Goal: Task Accomplishment & Management: Use online tool/utility

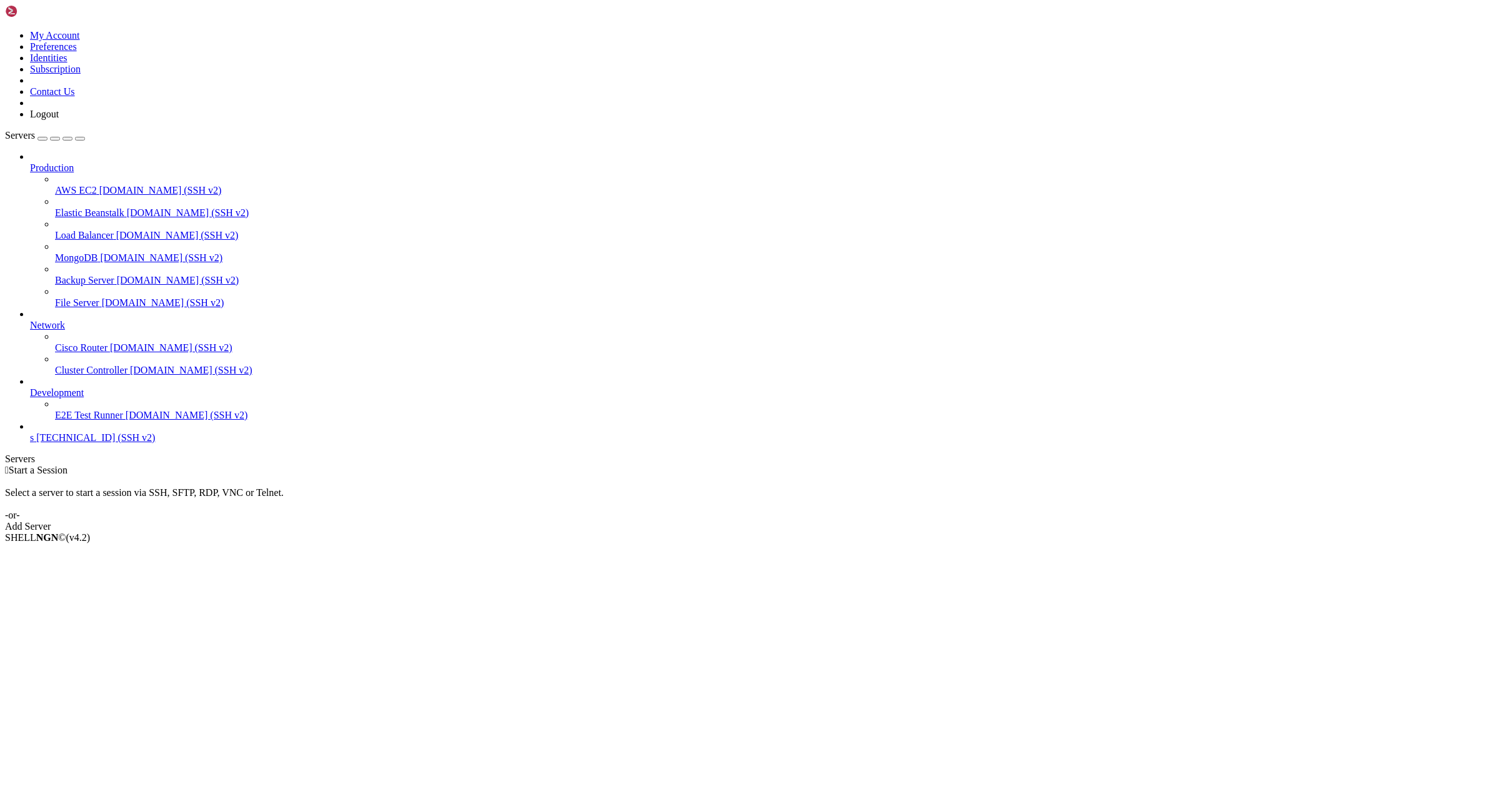
click at [77, 443] on span "[TECHNICAL_ID] (SSH v2)" at bounding box center [96, 438] width 119 height 11
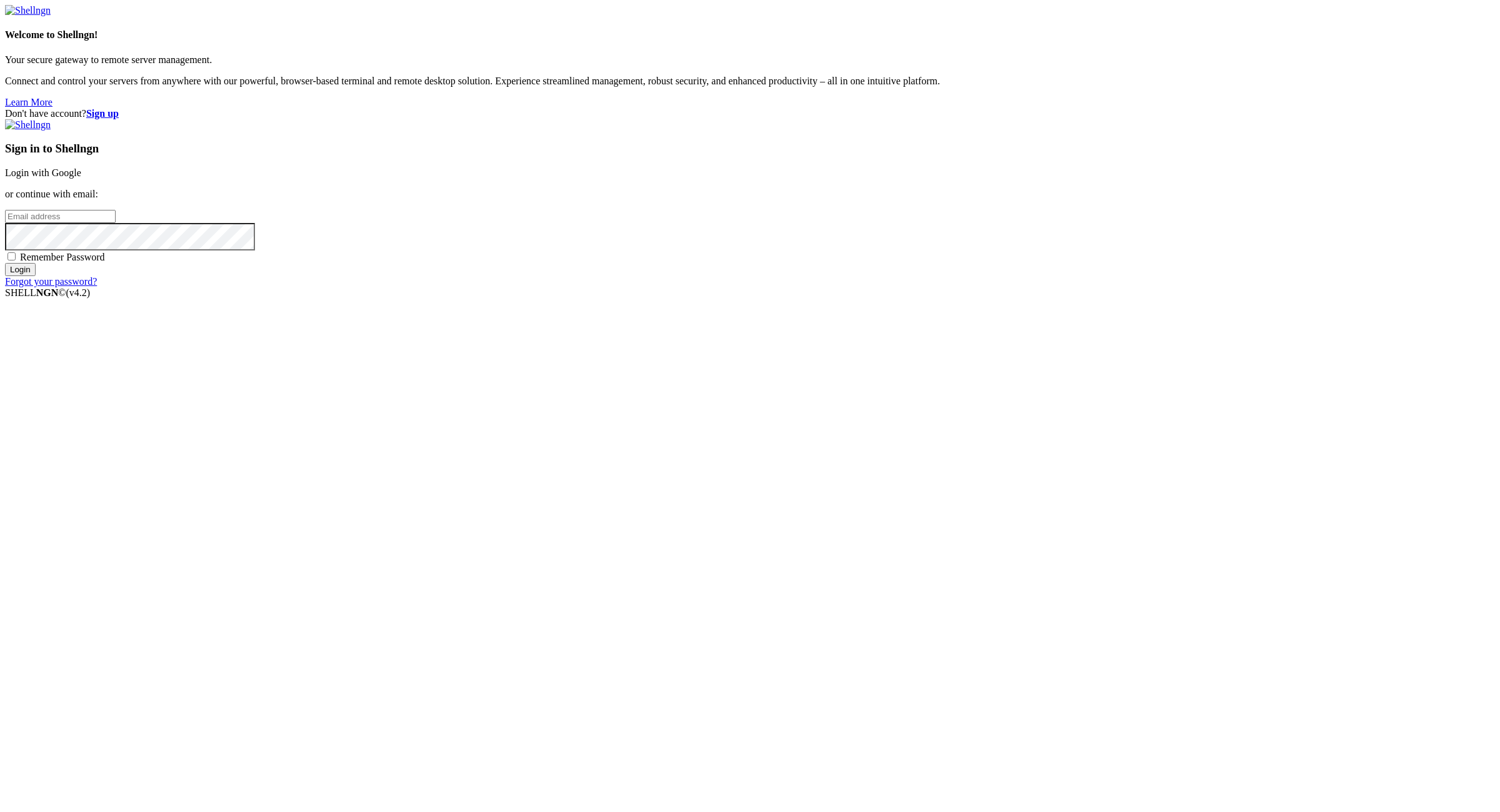
click at [1273, 287] on div "Don't have account? Sign up Sign in to Shellngn Login with Google or continue w…" at bounding box center [750, 197] width 1490 height 179
click at [116, 223] on input "email" at bounding box center [60, 216] width 111 height 13
paste input "885magenta@powerscrews.com:NameNameName"
click at [116, 223] on input "885magenta@powerscrews.com:NameNameName" at bounding box center [60, 216] width 111 height 13
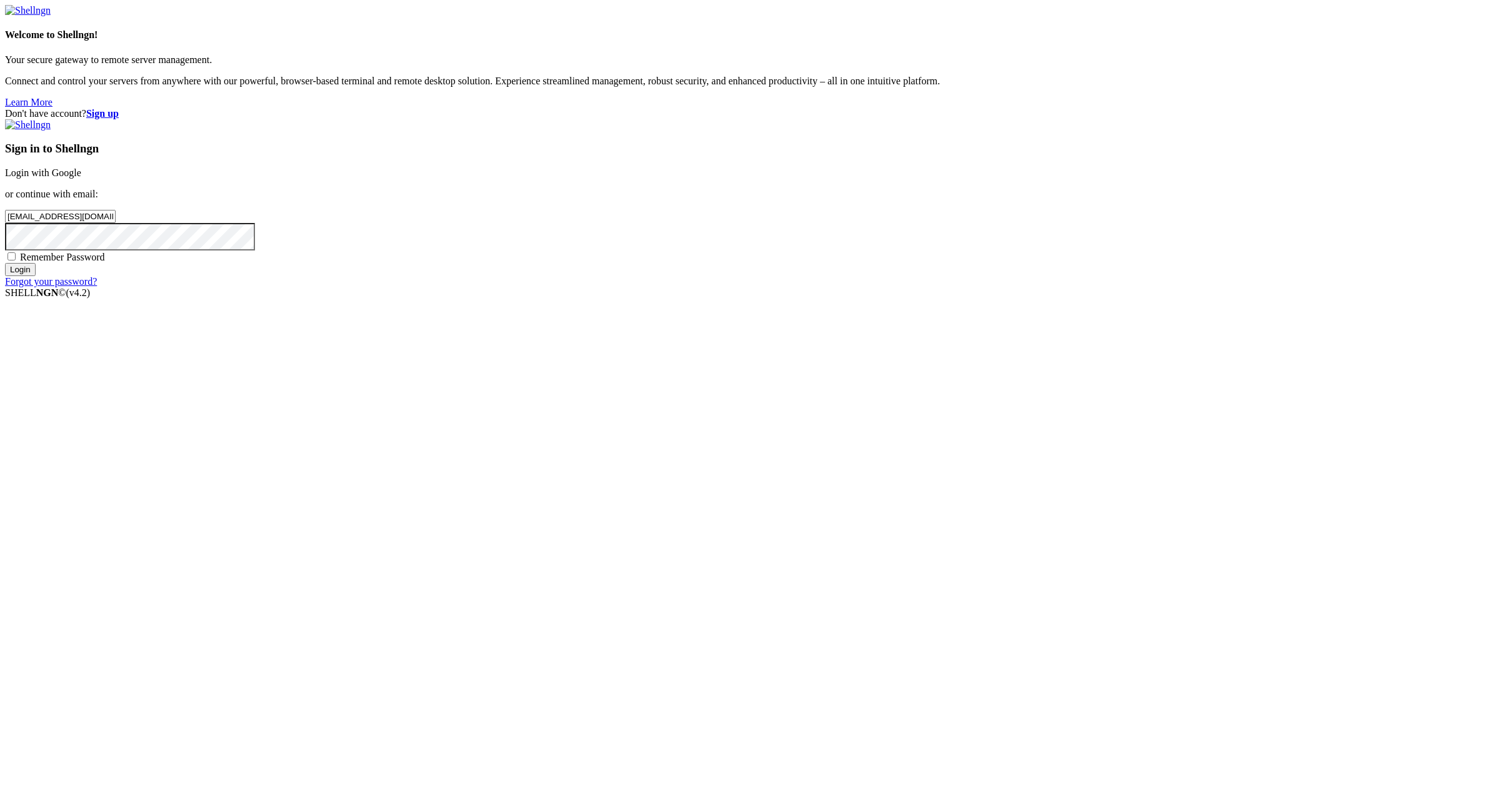
click at [116, 223] on input "885magenta@powerscrews.com:NameNameName" at bounding box center [60, 216] width 111 height 13
click at [116, 223] on input "885magenta@powerscrews.com:" at bounding box center [60, 216] width 111 height 13
type input "885magenta@powerscrews.com"
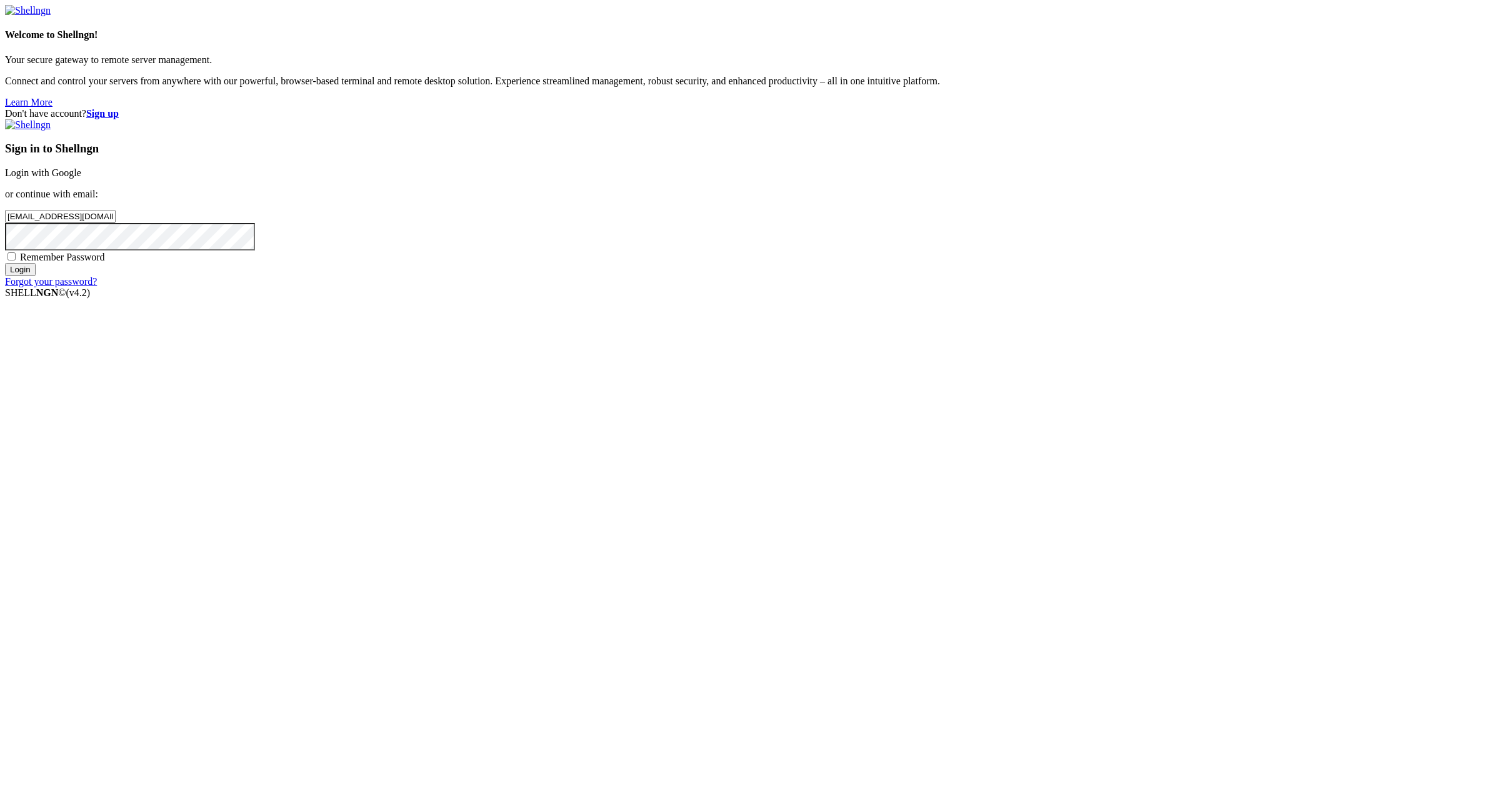
click at [105, 262] on span "Remember Password" at bounding box center [62, 257] width 85 height 11
click at [16, 260] on input "Remember Password" at bounding box center [12, 256] width 8 height 8
checkbox input "true"
click at [918, 287] on div "Sign in to Shellngn Login with Google or continue with email: 885magenta@powers…" at bounding box center [750, 203] width 1490 height 168
click at [36, 276] on input "Login" at bounding box center [20, 270] width 31 height 13
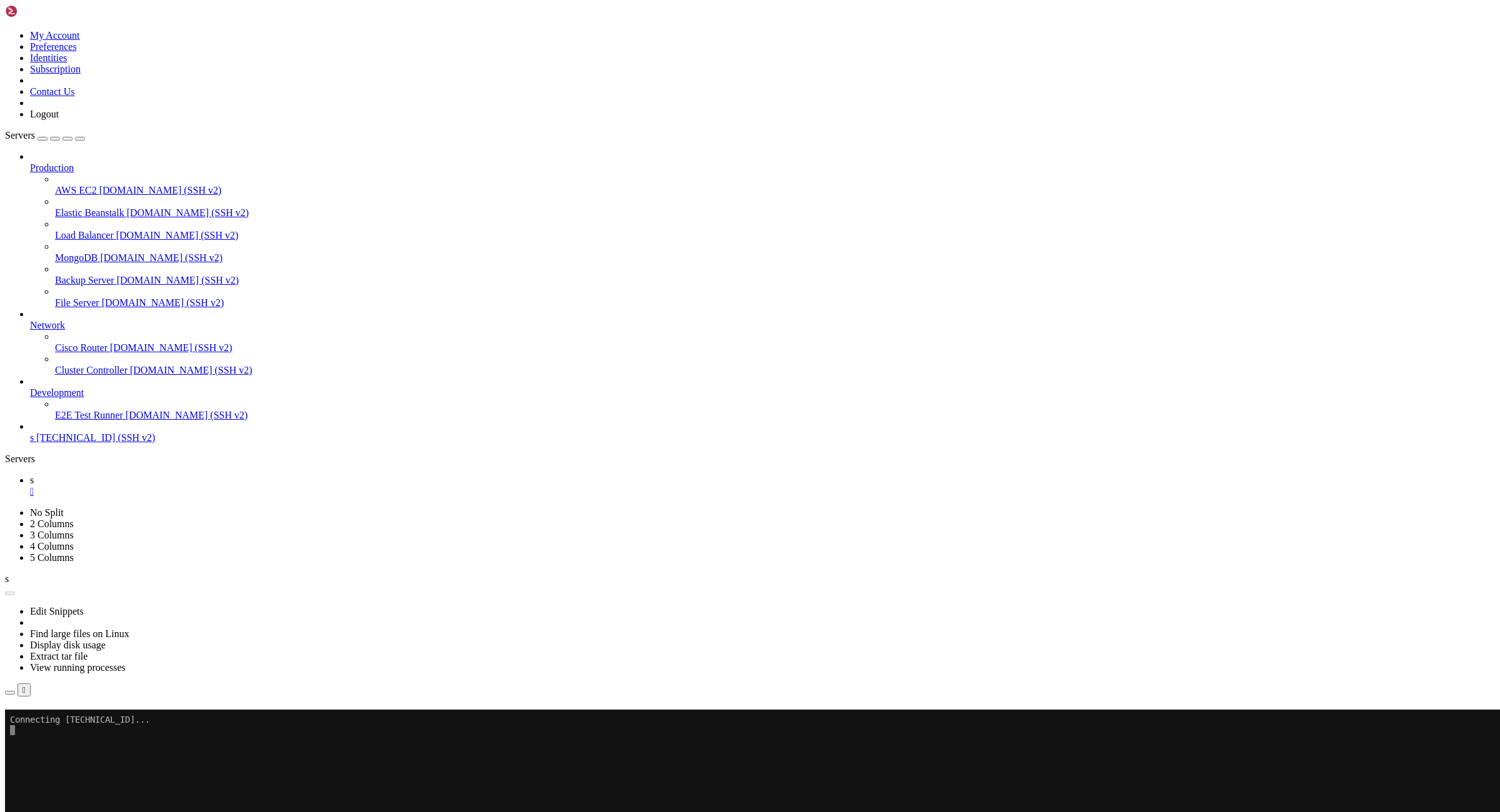
click at [192, 486] on div "" at bounding box center [762, 492] width 1465 height 12
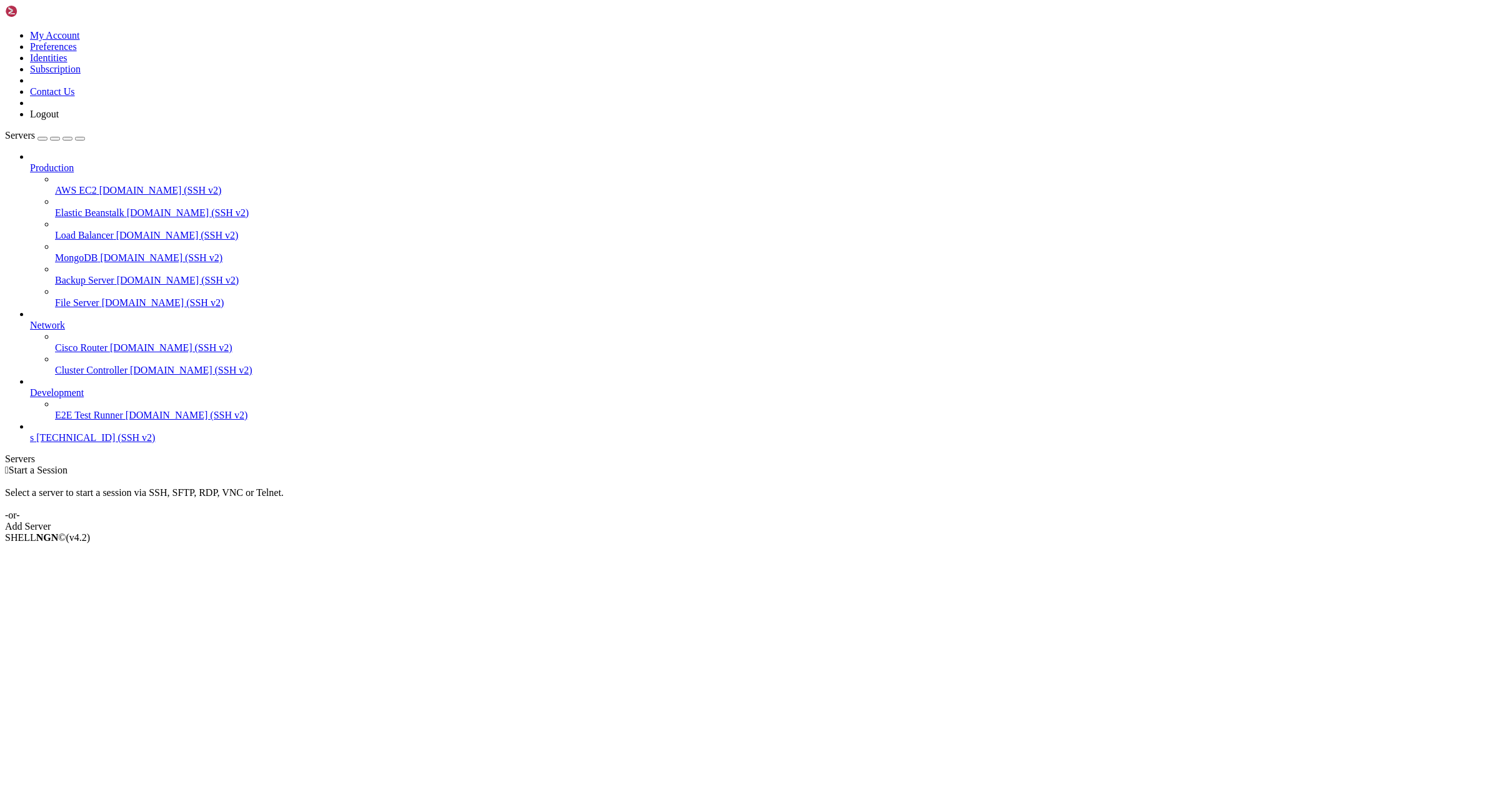
click at [99, 443] on span "[TECHNICAL_ID] (SSH v2)" at bounding box center [96, 438] width 119 height 11
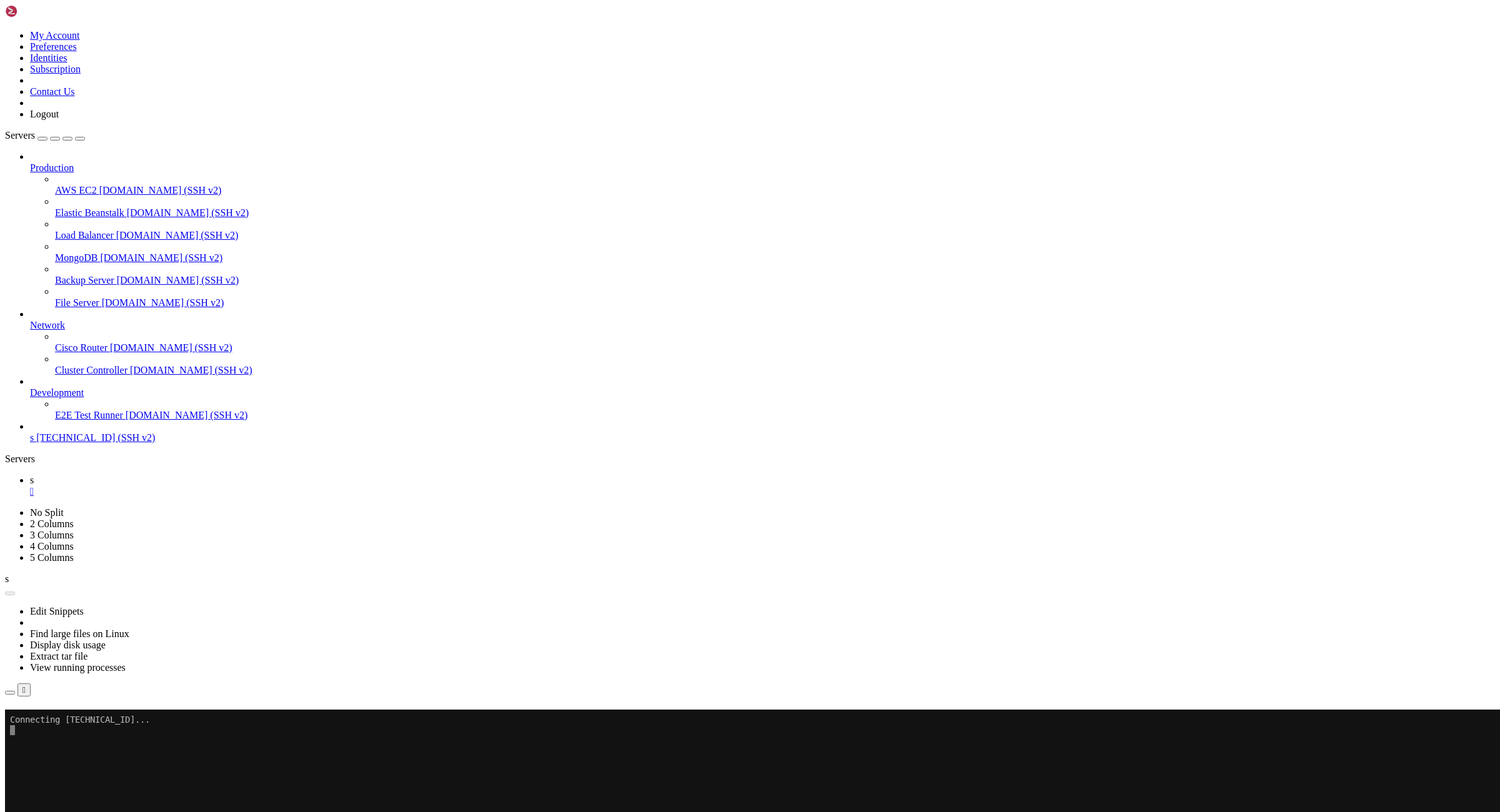
click at [195, 486] on div "" at bounding box center [762, 492] width 1465 height 12
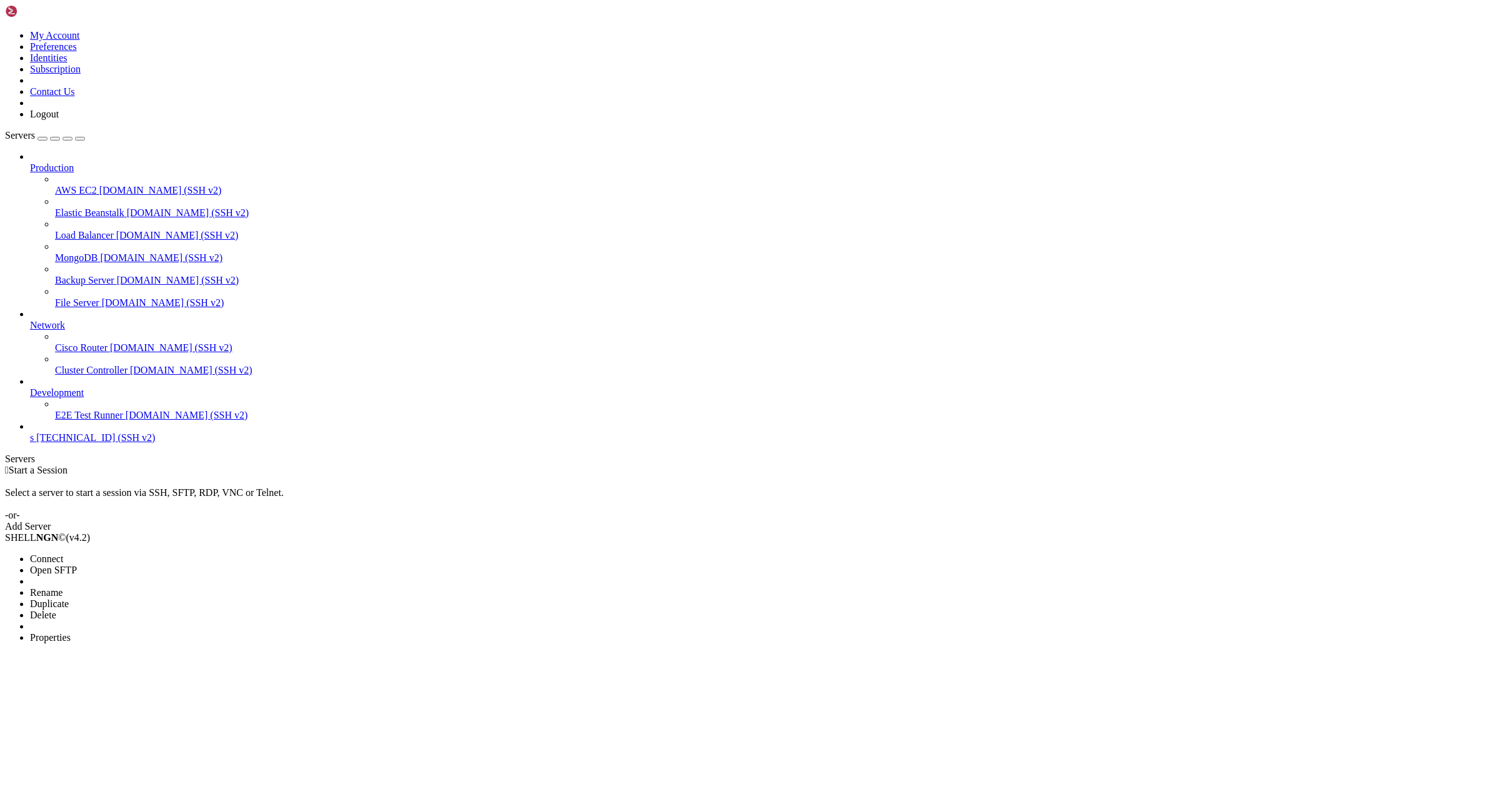
click at [57, 610] on span "Delete" at bounding box center [43, 615] width 27 height 11
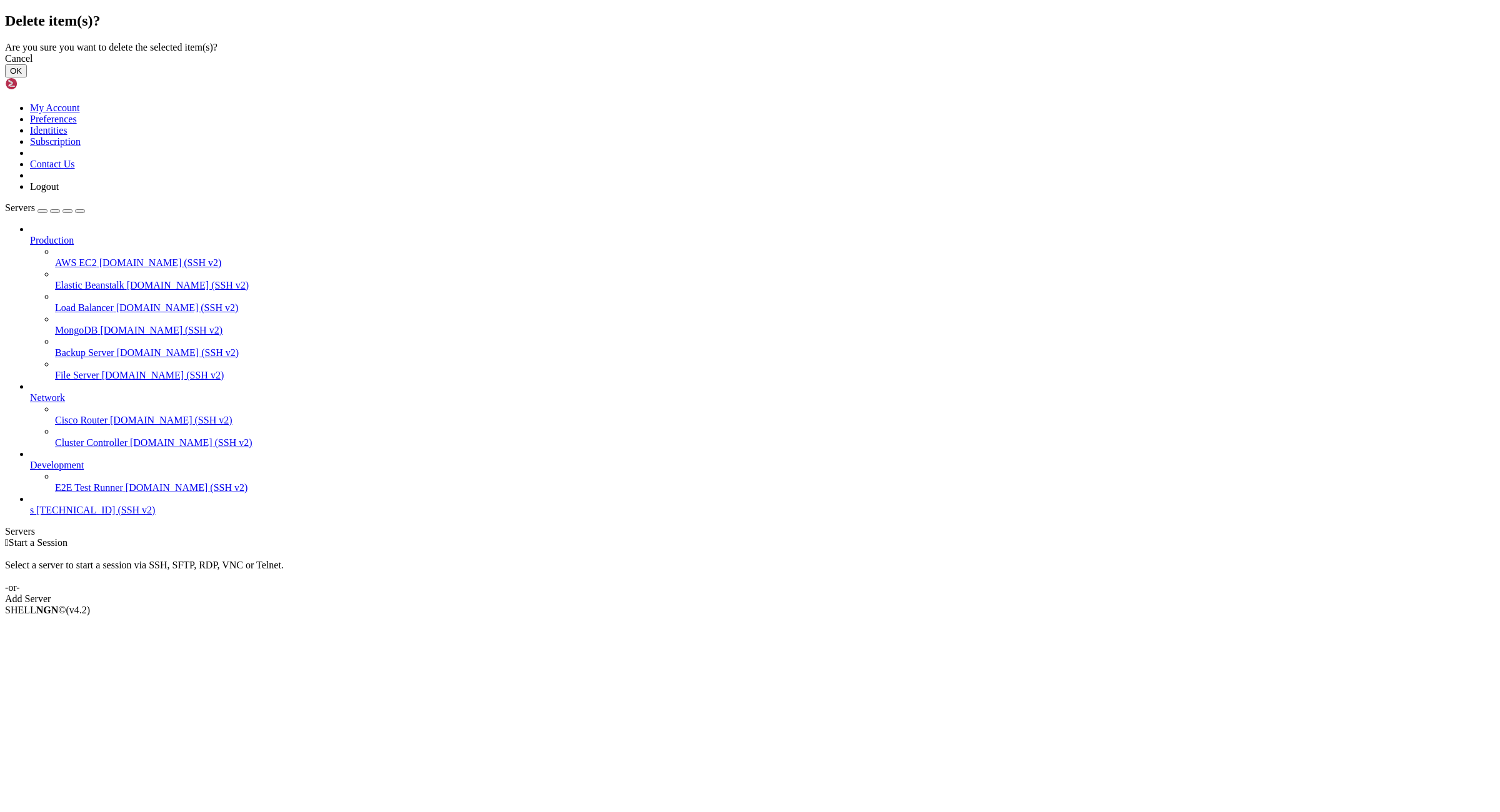
click at [27, 77] on button "OK" at bounding box center [16, 71] width 22 height 13
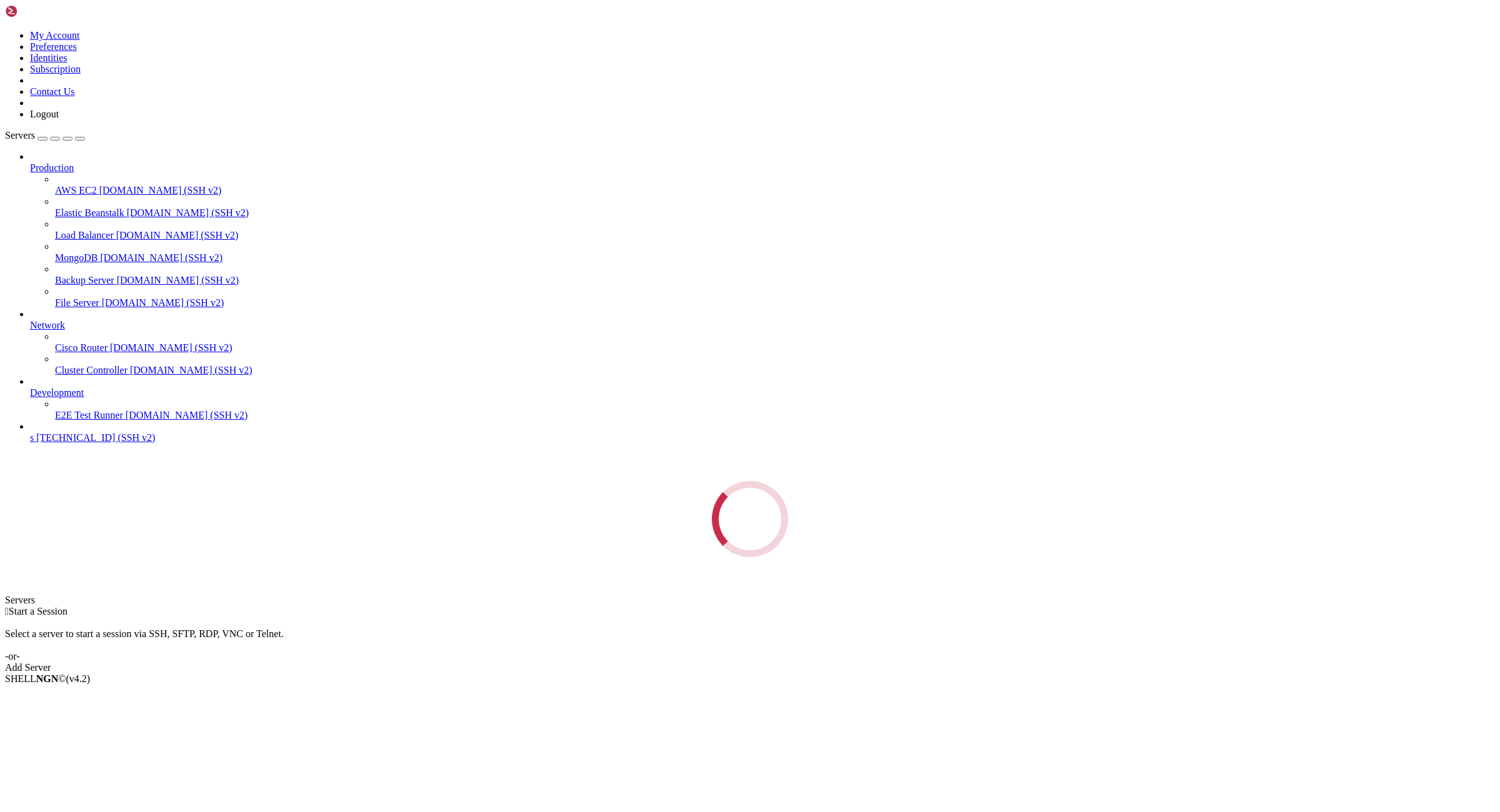
click at [5, 30] on link at bounding box center [5, 30] width 0 height 0
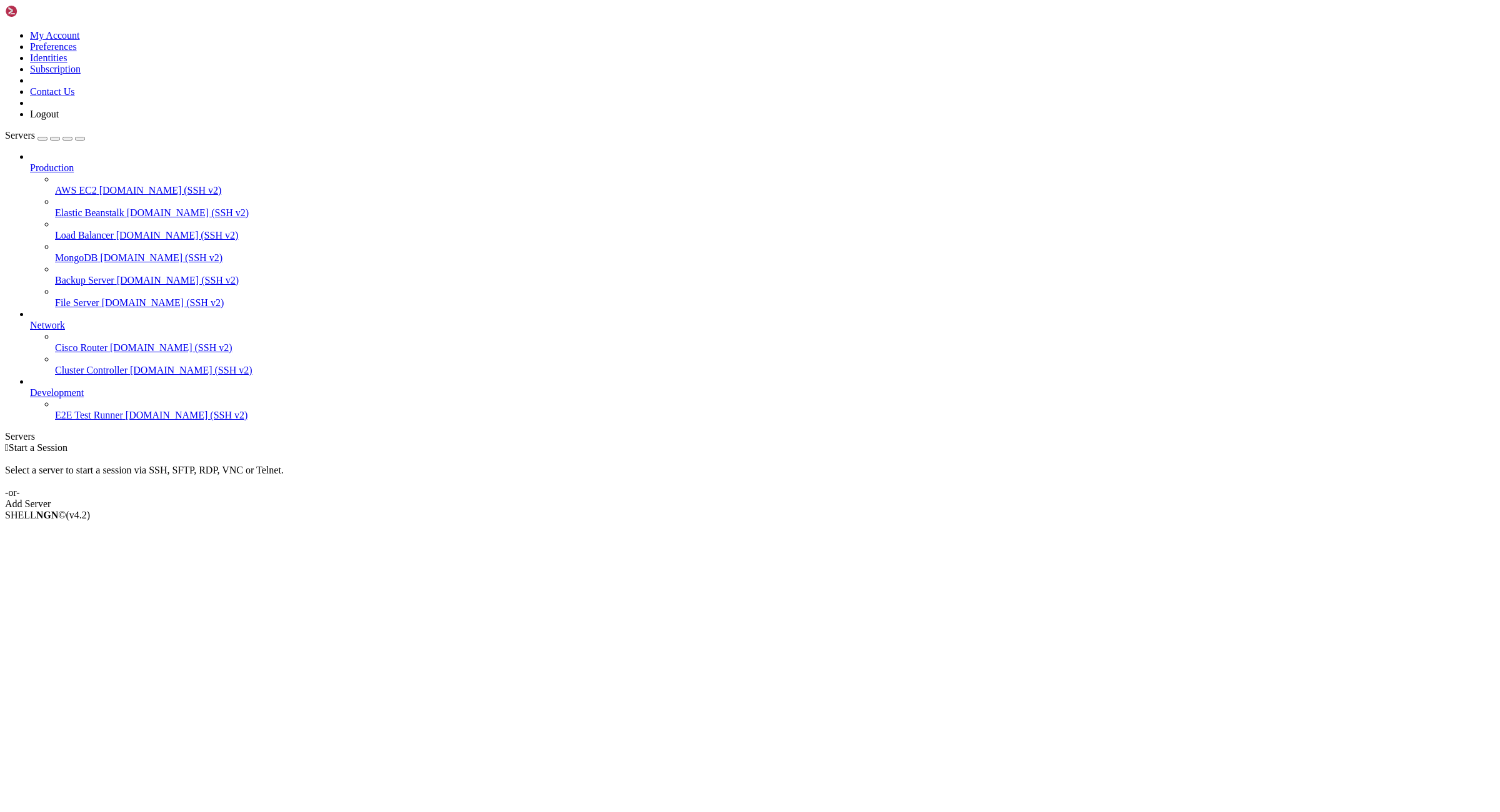
click at [59, 119] on link "Logout" at bounding box center [44, 114] width 29 height 11
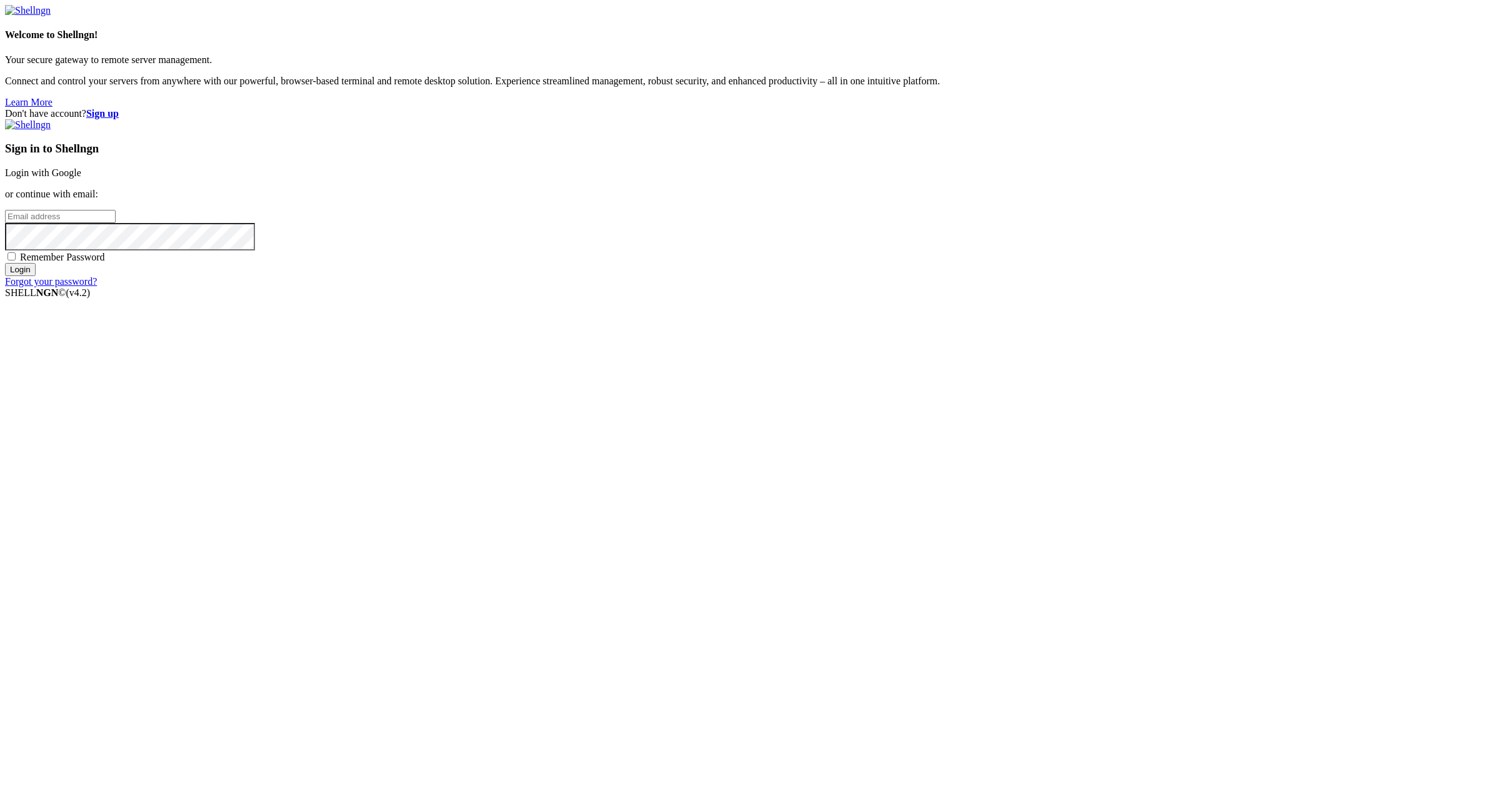
click at [116, 223] on input "email" at bounding box center [60, 216] width 111 height 13
paste input "[EMAIL_ADDRESS][DOMAIN_NAME]:NameNameName"
click at [116, 223] on input "[EMAIL_ADDRESS][DOMAIN_NAME]:NameNameName" at bounding box center [60, 216] width 111 height 13
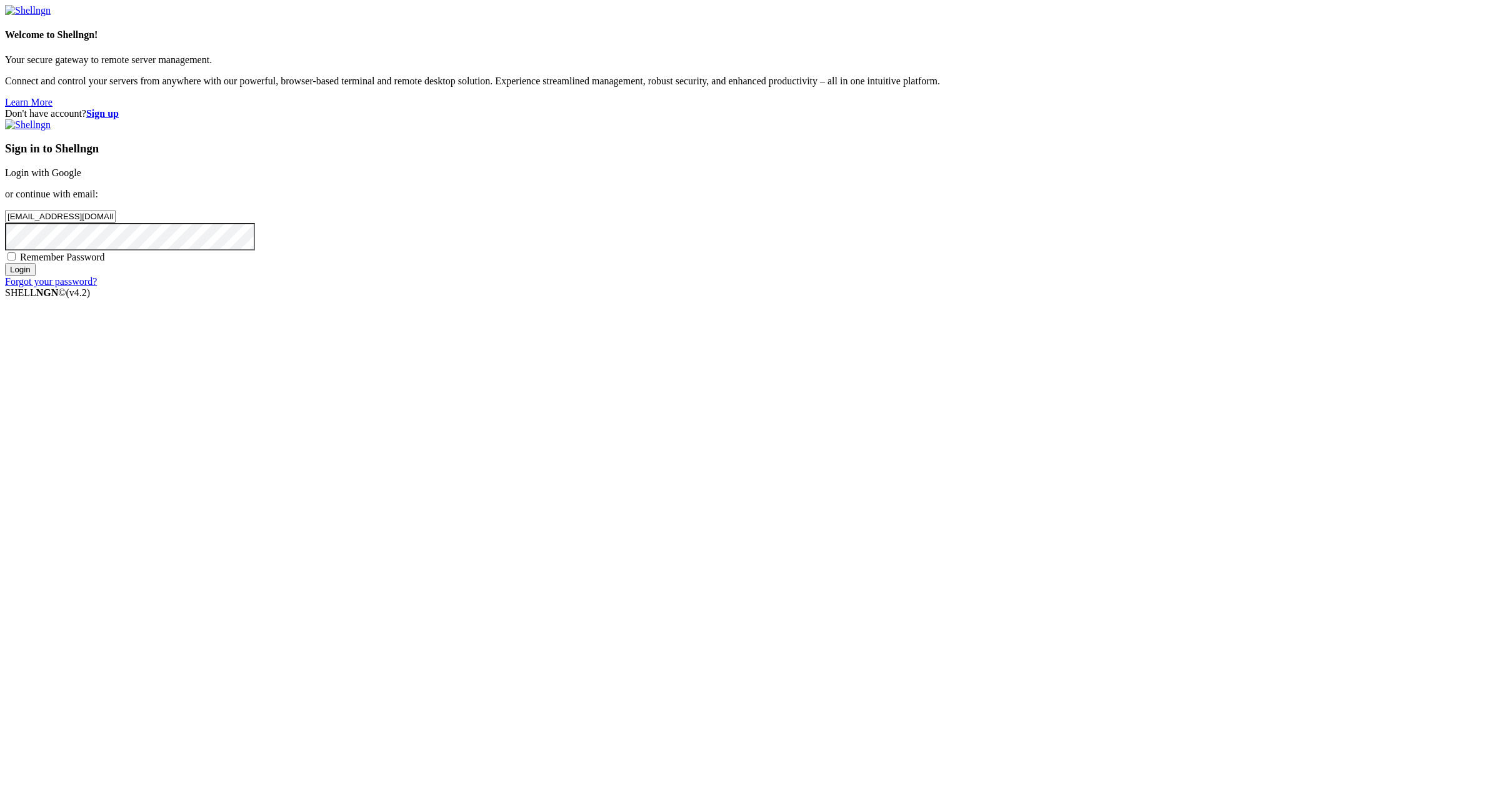
type input "[EMAIL_ADDRESS][DOMAIN_NAME]:"
click at [119, 108] on strong "Sign up" at bounding box center [102, 113] width 32 height 11
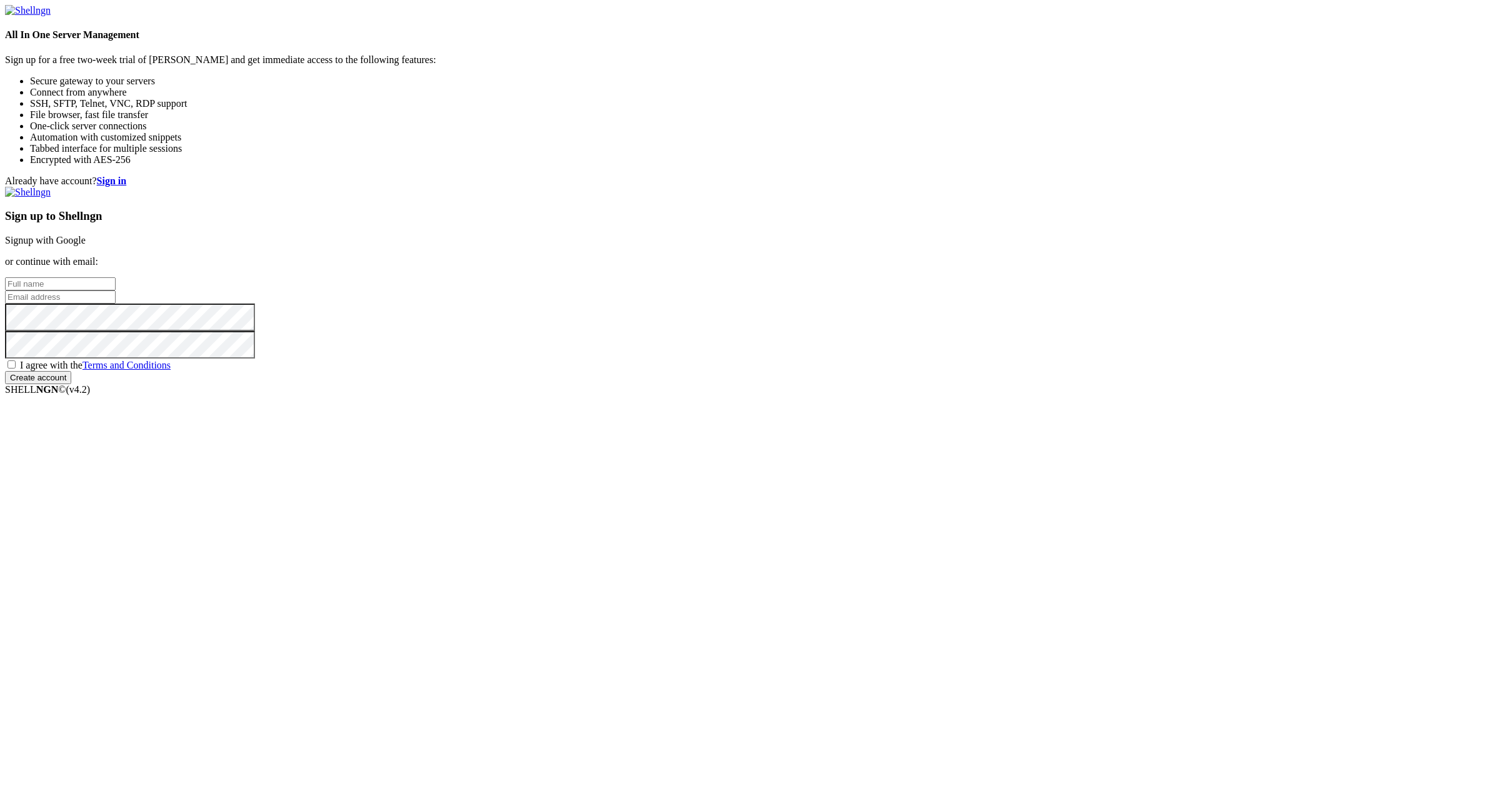
click at [116, 304] on input "email" at bounding box center [60, 297] width 111 height 13
paste input "[EMAIL_ADDRESS][DOMAIN_NAME]:NameNameName"
click at [116, 304] on input "[EMAIL_ADDRESS][DOMAIN_NAME]:NameNameName" at bounding box center [60, 297] width 111 height 13
click at [116, 304] on input "[EMAIL_ADDRESS][DOMAIN_NAME]:" at bounding box center [60, 297] width 111 height 13
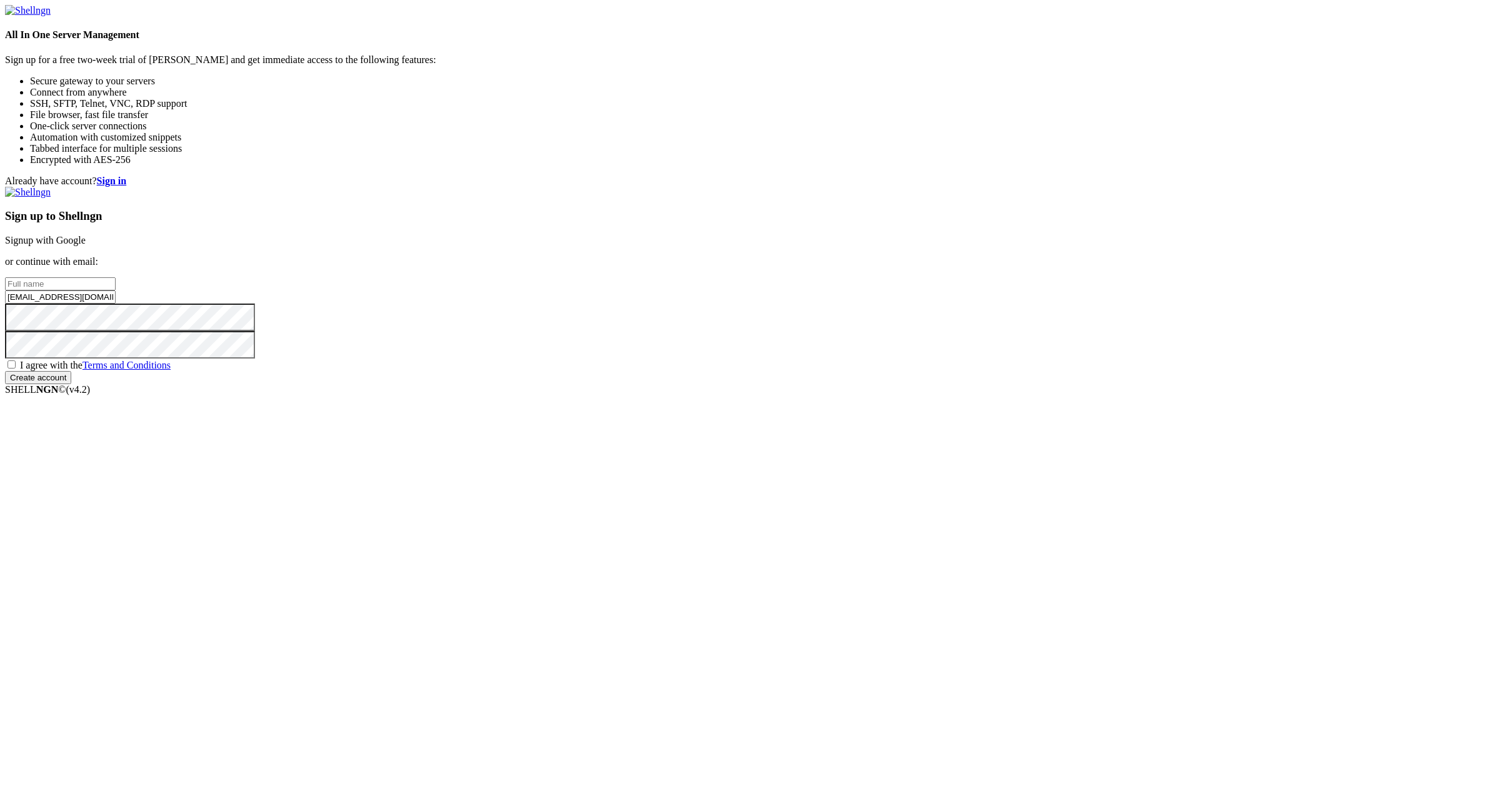
click at [116, 304] on input "[EMAIL_ADDRESS][DOMAIN_NAME]:" at bounding box center [60, 297] width 111 height 13
click at [116, 304] on input "[EMAIL_ADDRESS][DOMAIN_NAME]" at bounding box center [60, 297] width 111 height 13
type input "[EMAIL_ADDRESS][DOMAIN_NAME]"
click at [116, 290] on input "text" at bounding box center [60, 284] width 111 height 13
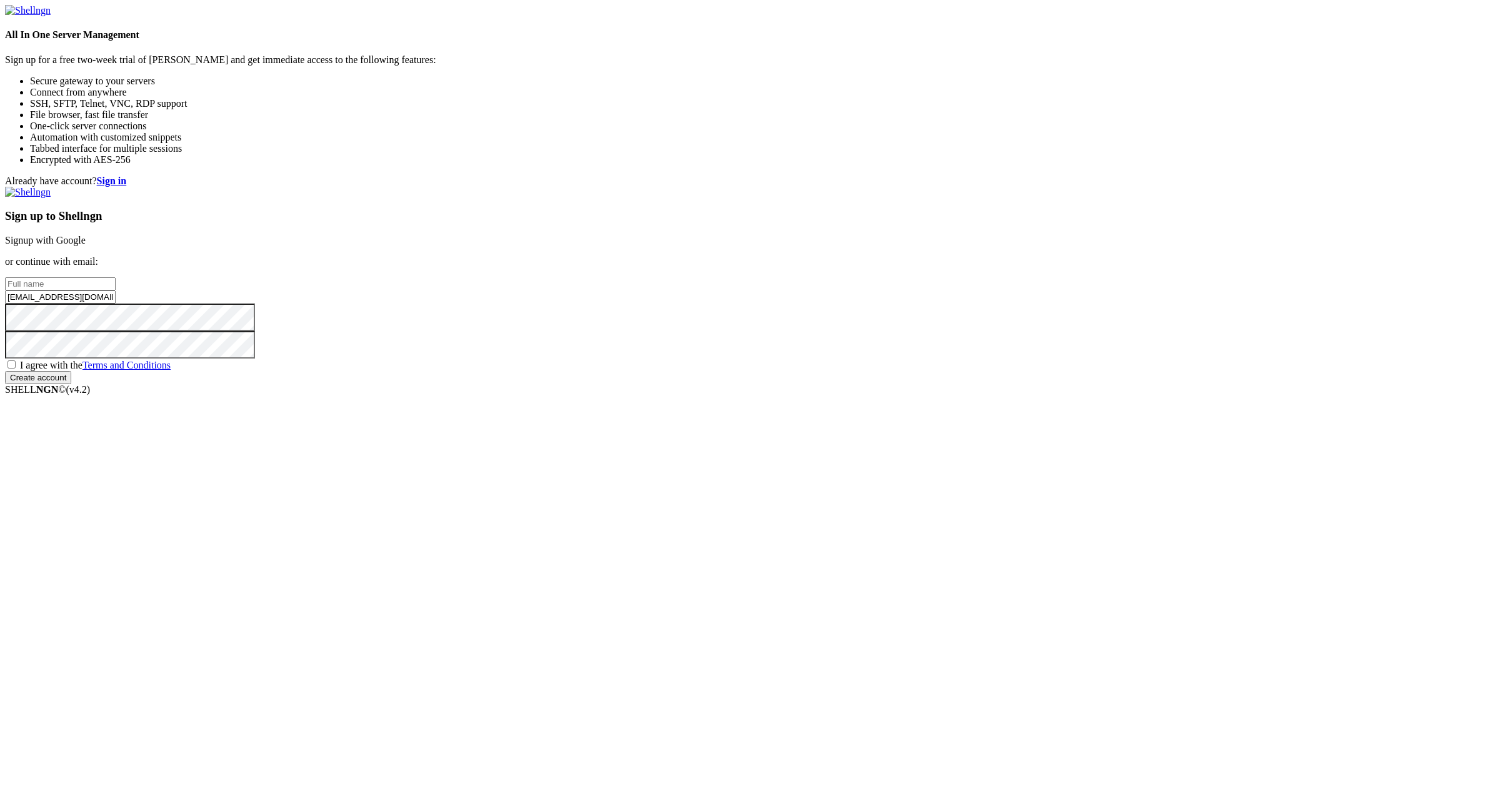
paste input "karineamethyst"
type input "karineamethyst"
drag, startPoint x: 869, startPoint y: 500, endPoint x: 874, endPoint y: 512, distance: 13.0
click at [171, 370] on span "I agree with the Terms and Conditions" at bounding box center [95, 364] width 151 height 11
click at [16, 369] on input "I agree with the Terms and Conditions" at bounding box center [12, 364] width 8 height 8
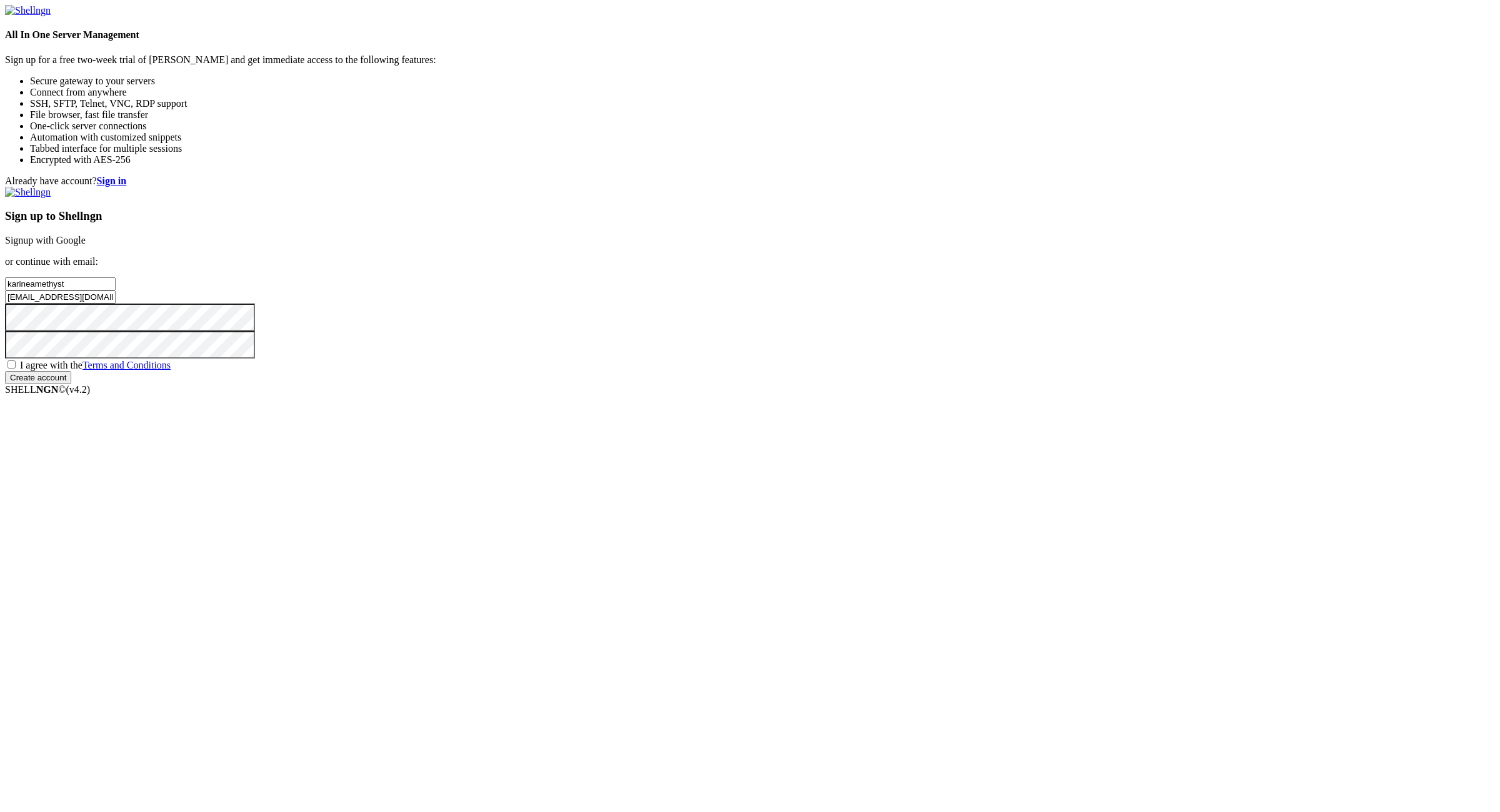
checkbox input "true"
click at [72, 384] on input "Create account" at bounding box center [38, 378] width 67 height 13
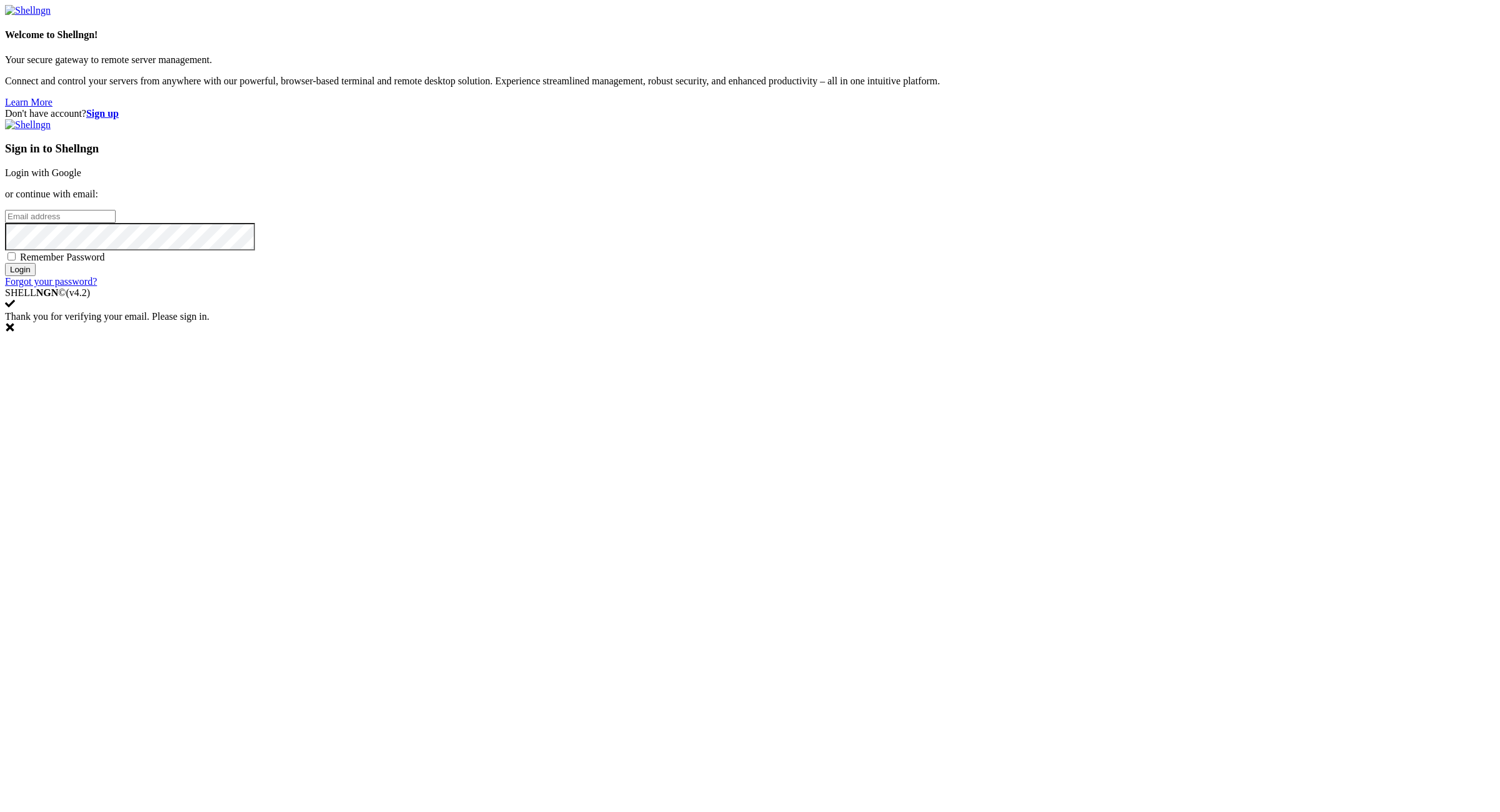
click at [116, 223] on input "email" at bounding box center [60, 216] width 111 height 13
paste input "[EMAIL_ADDRESS][DOMAIN_NAME]:NameNameName"
click at [116, 223] on input "[EMAIL_ADDRESS][DOMAIN_NAME]:NameNameName" at bounding box center [60, 216] width 111 height 13
click at [116, 223] on input "[EMAIL_ADDRESS][DOMAIN_NAME]:" at bounding box center [60, 216] width 111 height 13
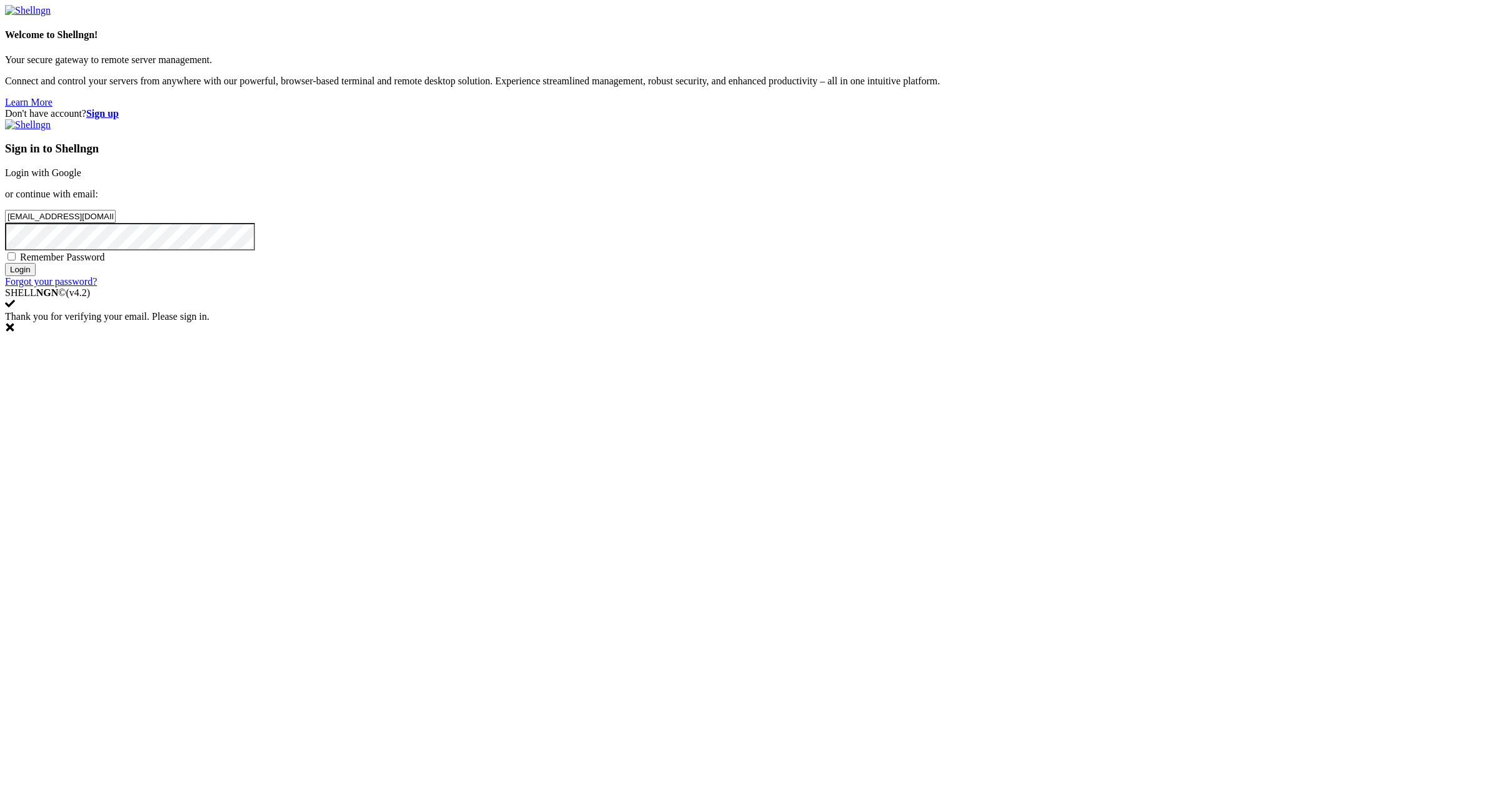
click at [116, 223] on input "[EMAIL_ADDRESS][DOMAIN_NAME]:" at bounding box center [60, 216] width 111 height 13
type input "[EMAIL_ADDRESS][DOMAIN_NAME]"
click at [105, 262] on span "Remember Password" at bounding box center [62, 257] width 85 height 11
click at [16, 260] on input "Remember Password" at bounding box center [12, 256] width 8 height 8
checkbox input "true"
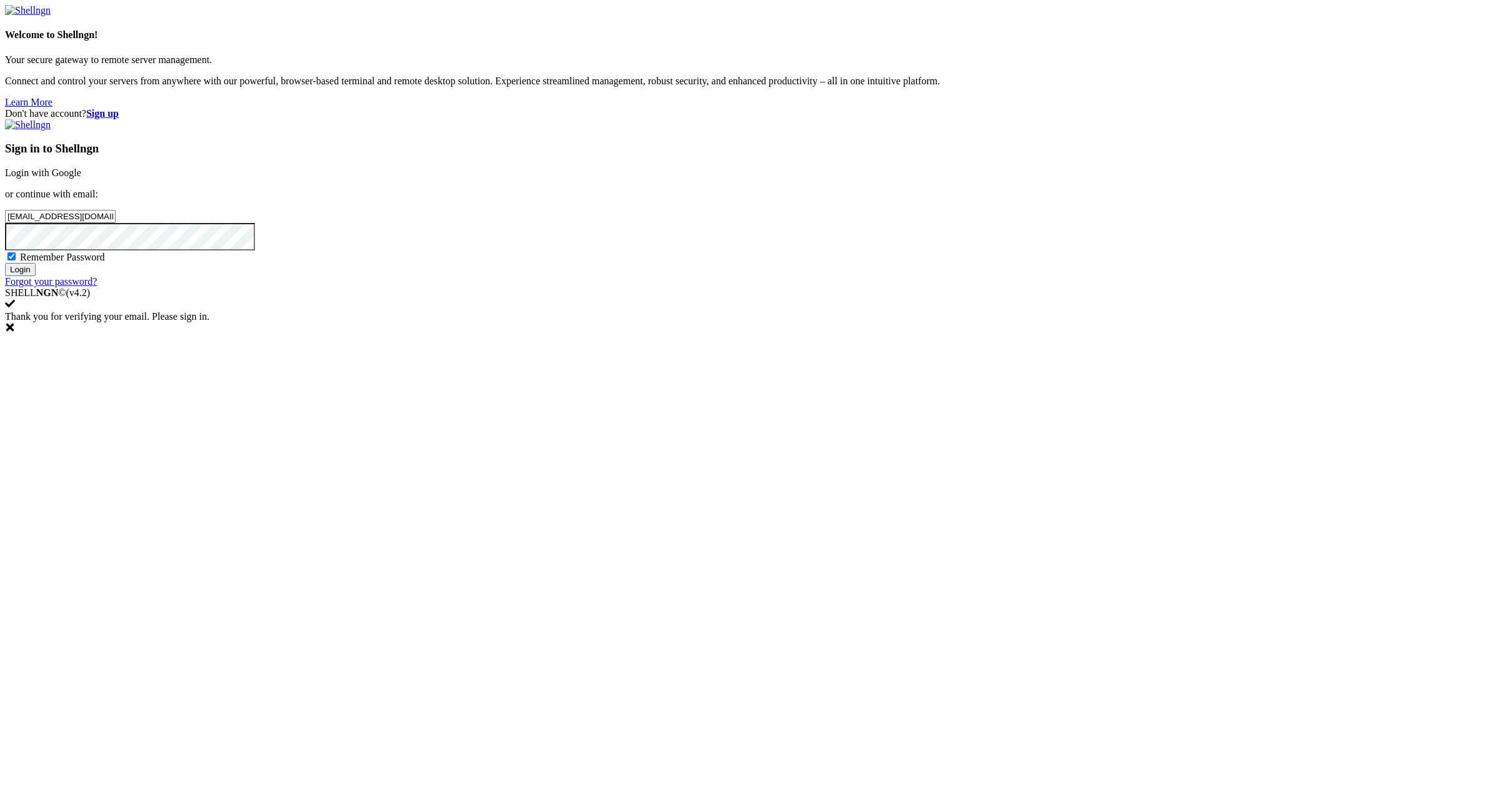
click at [36, 276] on input "Login" at bounding box center [20, 270] width 31 height 13
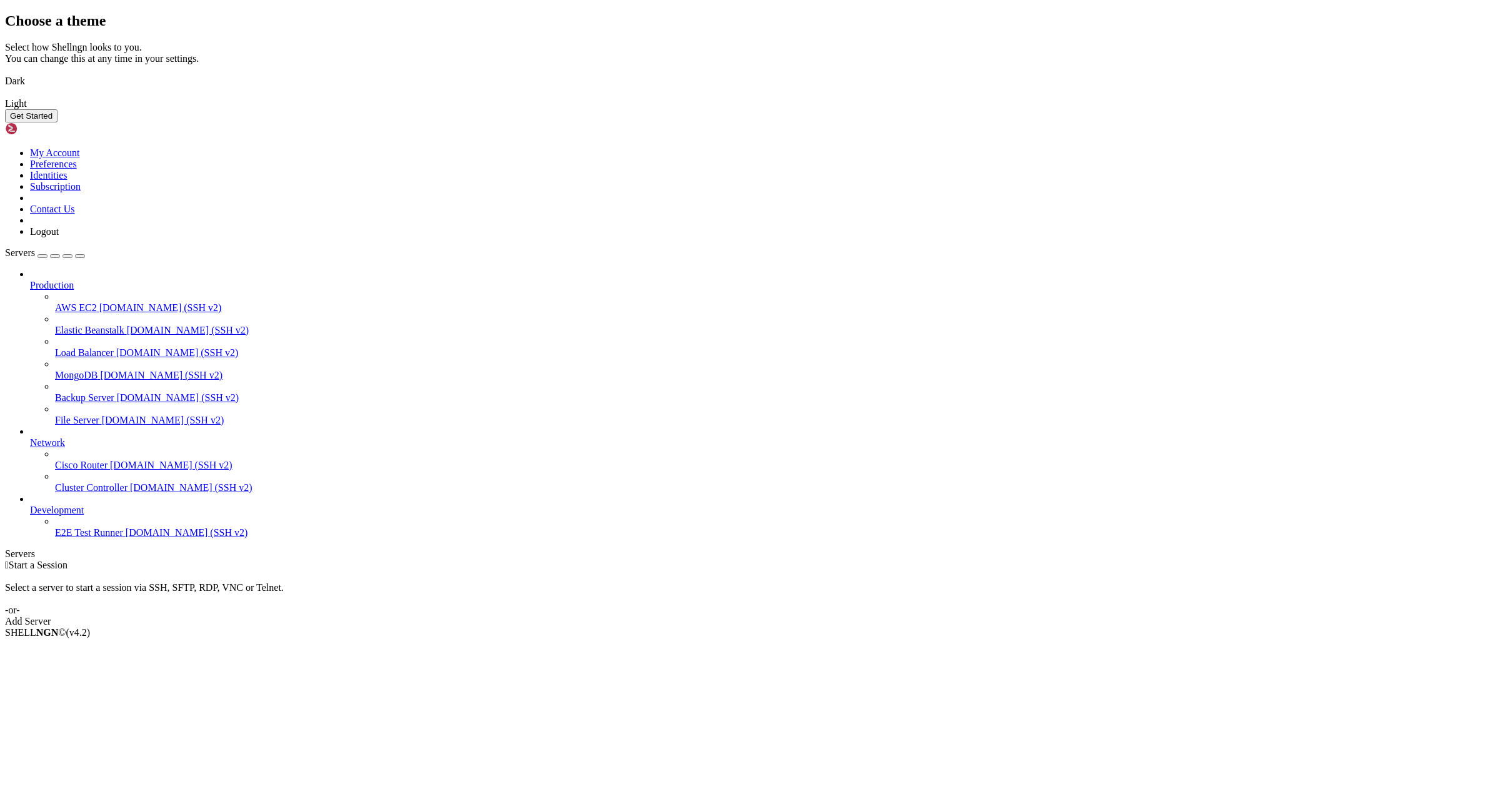
drag, startPoint x: 626, startPoint y: 408, endPoint x: 647, endPoint y: 423, distance: 25.8
click at [5, 73] on img at bounding box center [5, 73] width 0 height 0
click at [57, 122] on button "Get Started" at bounding box center [31, 116] width 52 height 13
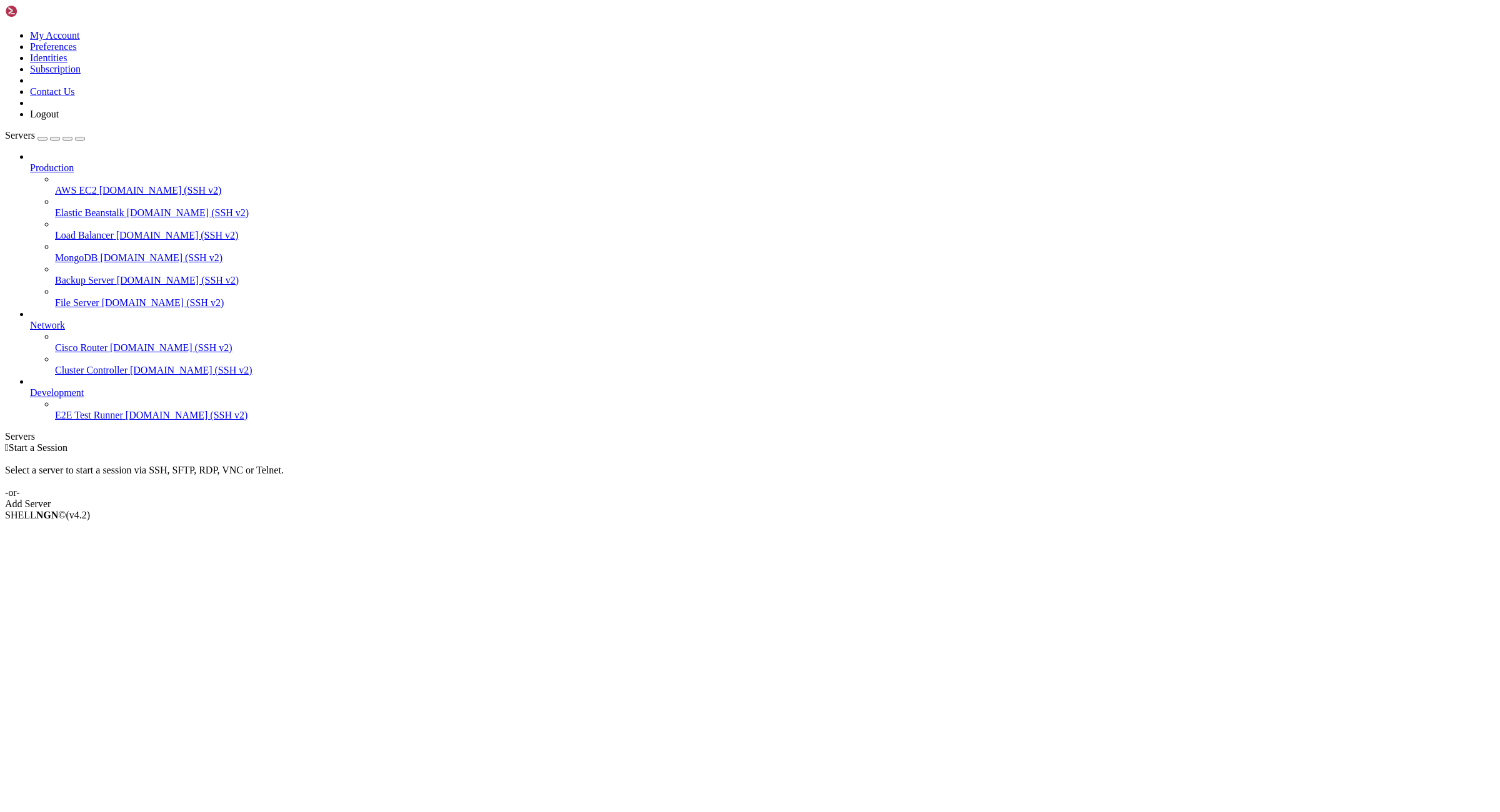
click at [1220, 443] on div " Start a Session Select a server to start a session via SSH, SFTP, RDP, VNC or…" at bounding box center [750, 476] width 1490 height 67
click at [1175, 443] on div " Start a Session Select a server to start a session via SSH, SFTP, RDP, VNC or…" at bounding box center [750, 476] width 1490 height 67
click at [817, 498] on div "Add Server" at bounding box center [750, 504] width 1490 height 12
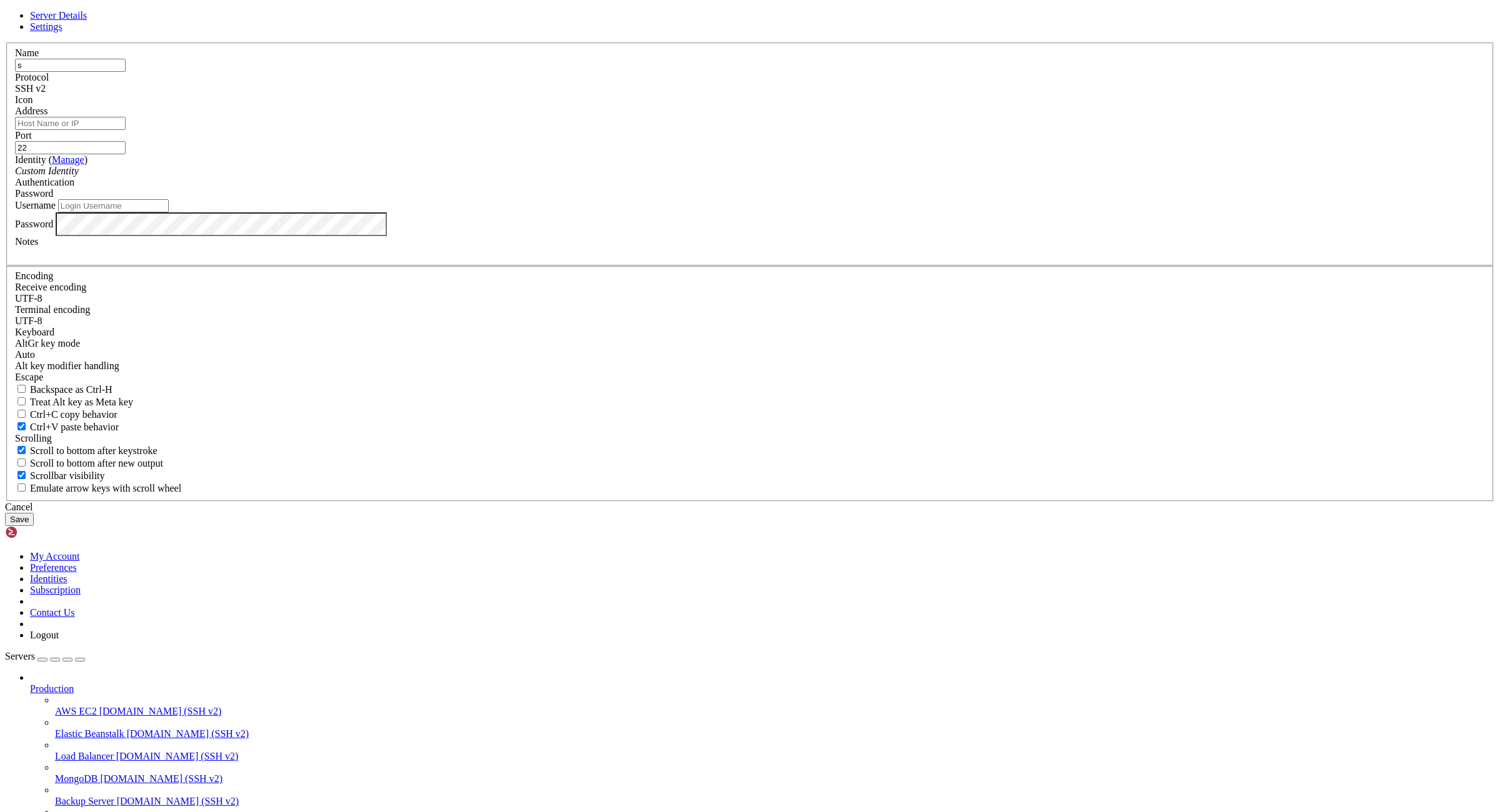
type input "s"
click at [169, 212] on input "Username" at bounding box center [113, 205] width 111 height 13
click at [126, 130] on input "Address" at bounding box center [70, 123] width 111 height 13
paste input "[TECHNICAL_ID]:sjtdeas&4hsaeF"
click at [126, 130] on input "[TECHNICAL_ID]:sjtdeas&4hsaeF" at bounding box center [70, 123] width 111 height 13
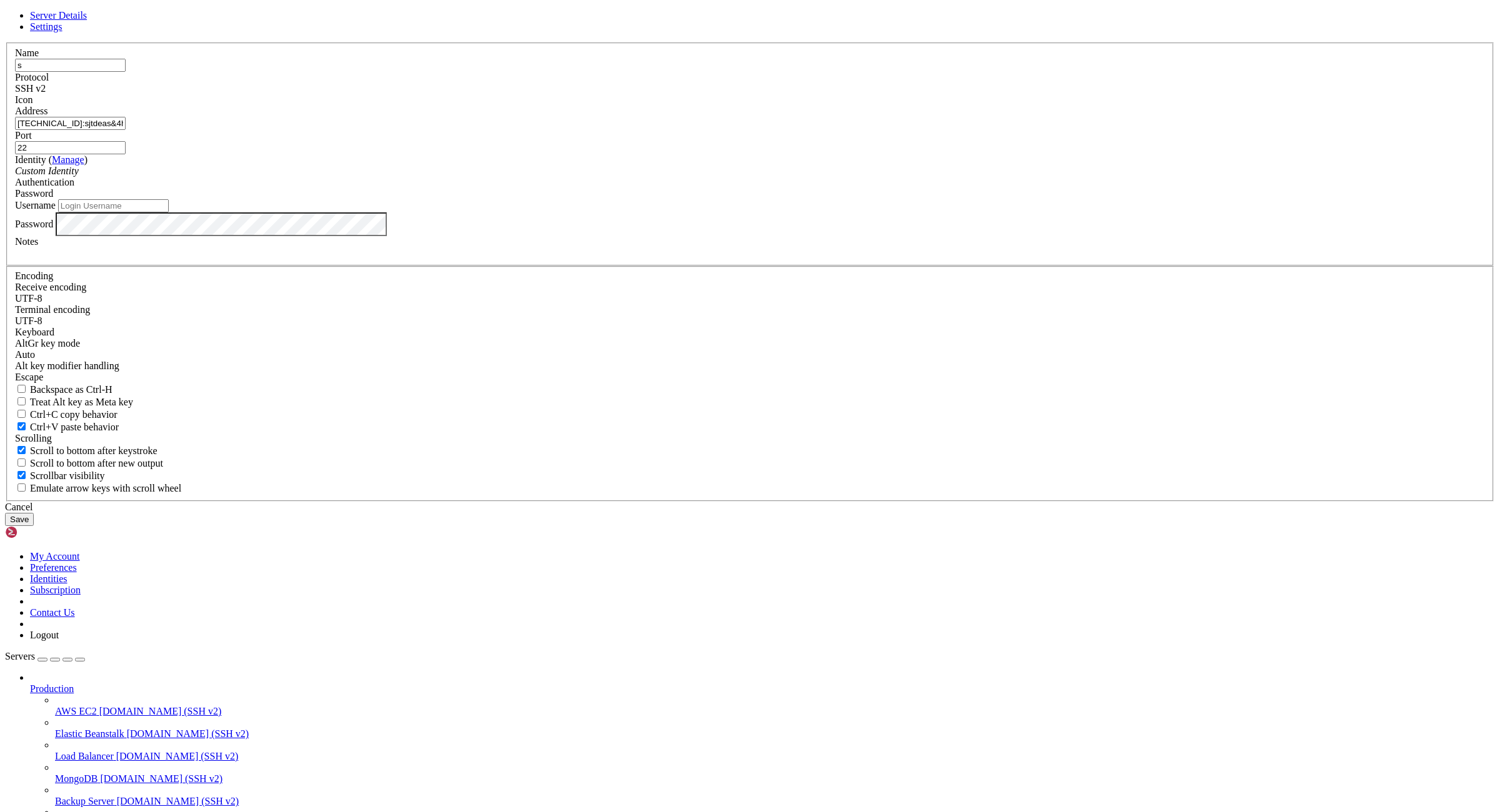
drag, startPoint x: 721, startPoint y: 332, endPoint x: 641, endPoint y: 339, distance: 80.3
click at [126, 130] on input "[TECHNICAL_ID]:sjtdeas&4hsaeF" at bounding box center [70, 123] width 111 height 13
click at [126, 130] on input "[URL]:" at bounding box center [70, 123] width 111 height 13
type input "[TECHNICAL_ID]"
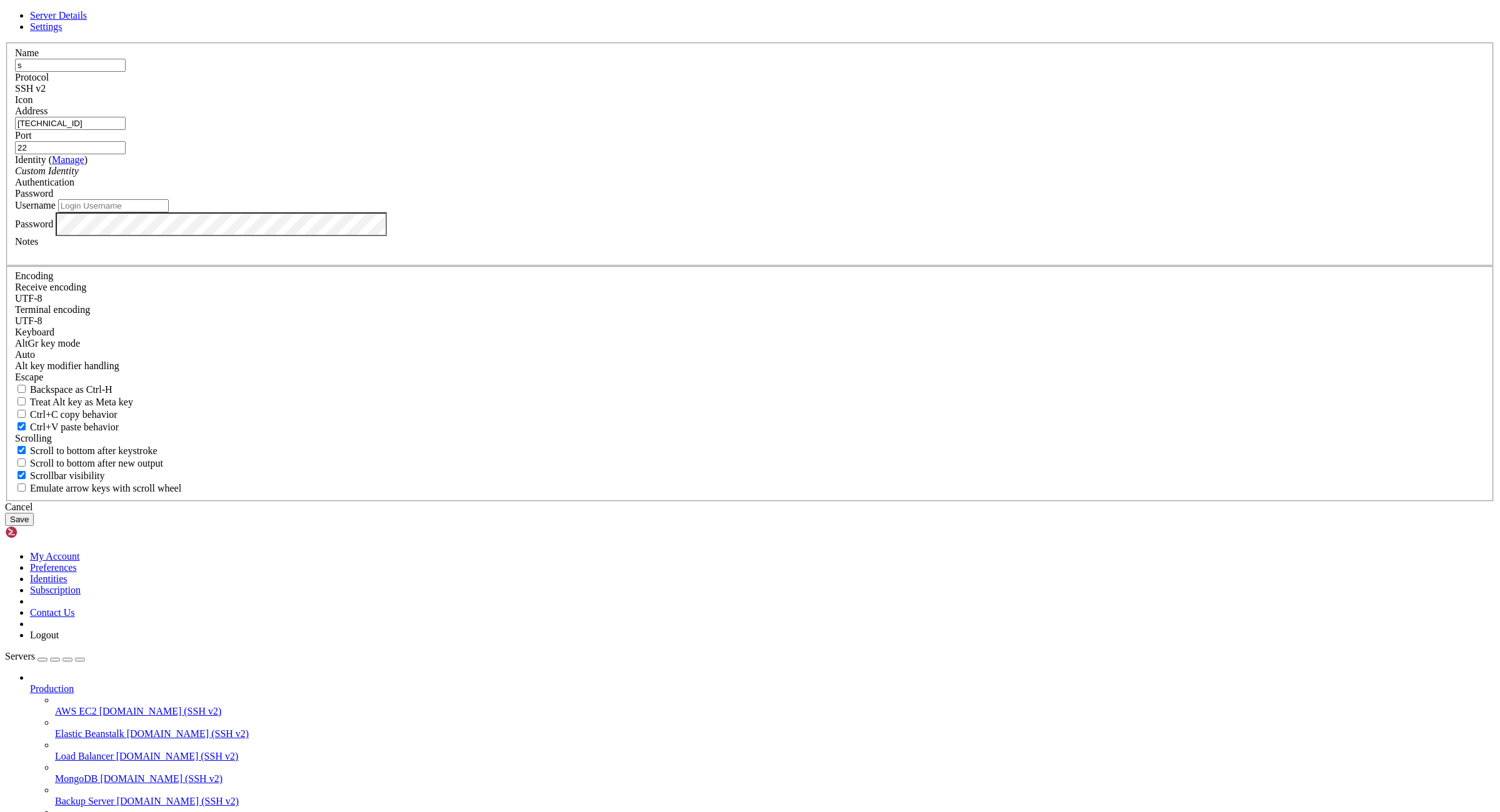
click at [169, 212] on input "Username" at bounding box center [113, 205] width 111 height 13
type input "root"
click at [34, 526] on button "Save" at bounding box center [19, 519] width 29 height 13
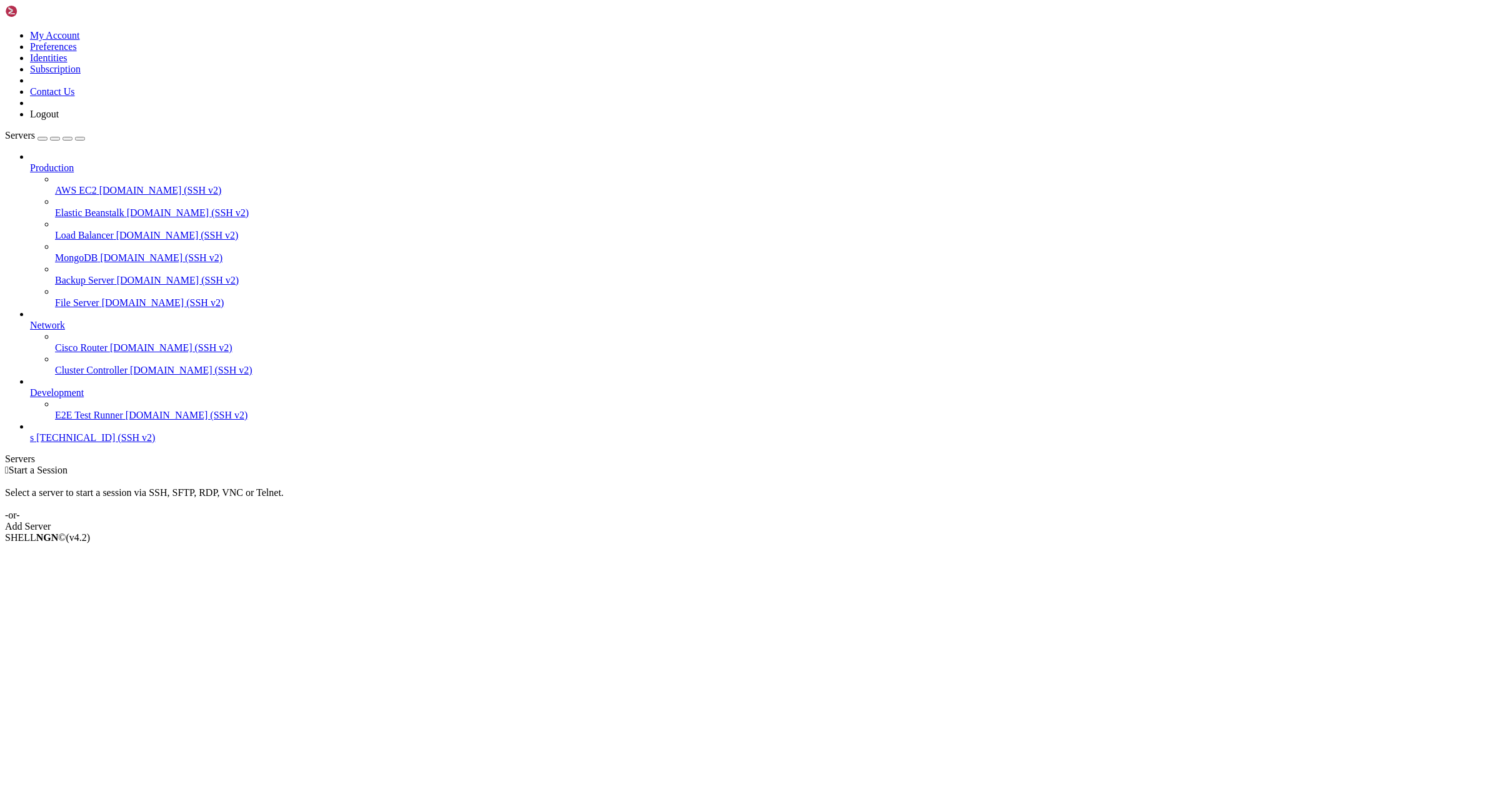
click at [69, 443] on span "[TECHNICAL_ID] (SSH v2)" at bounding box center [96, 438] width 119 height 11
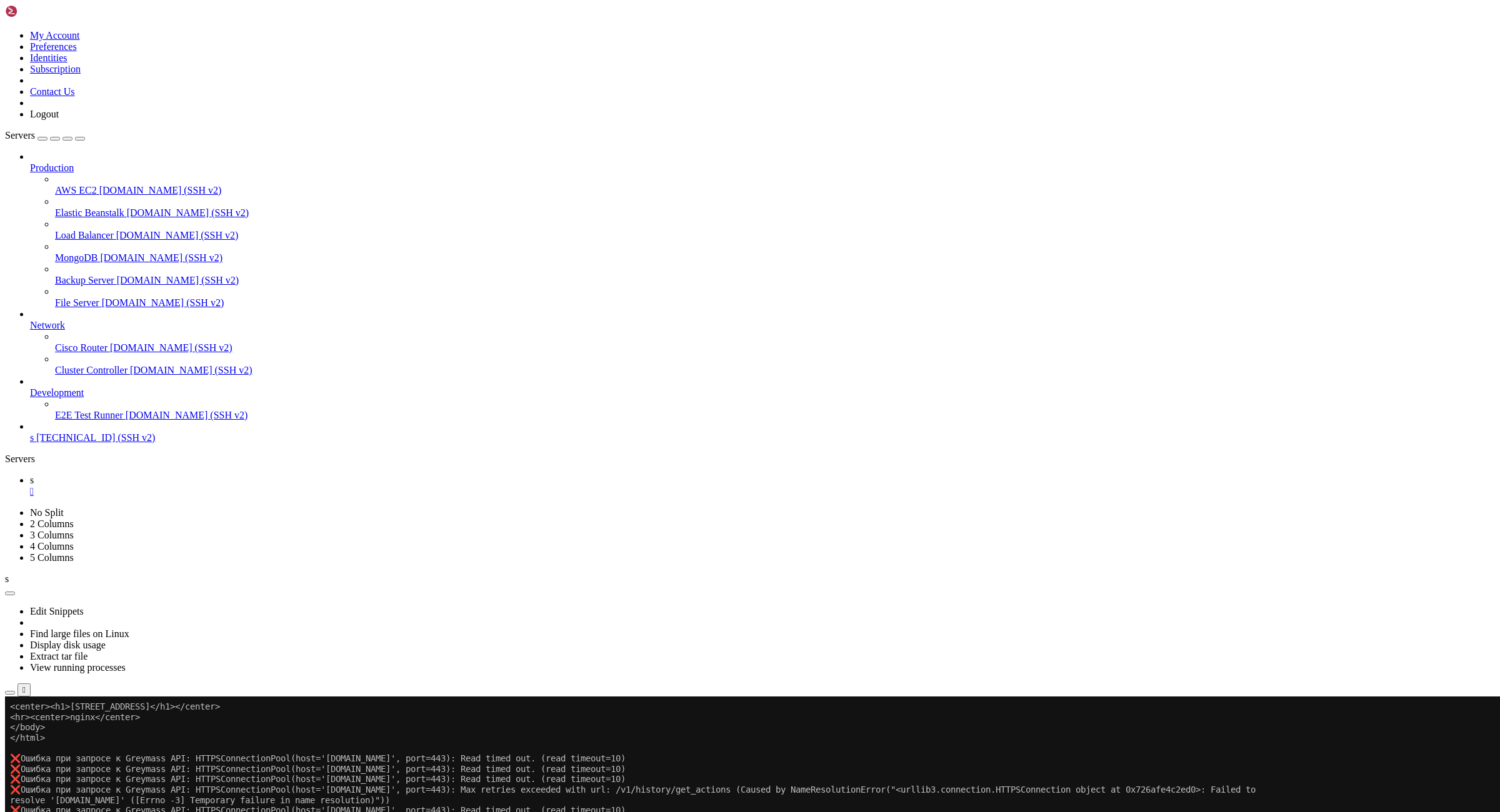
scroll to position [114, 0]
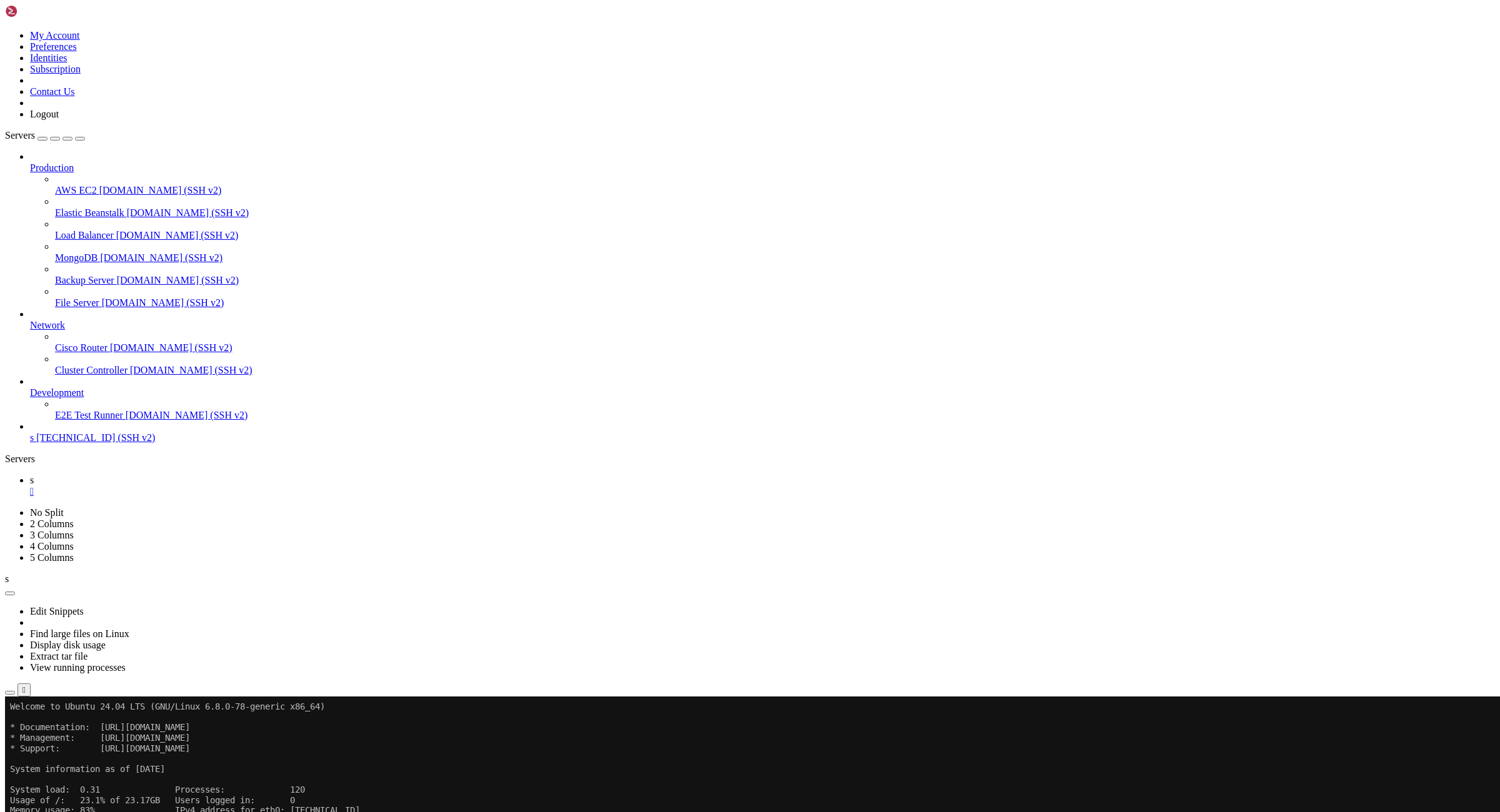
click at [191, 486] on div "" at bounding box center [762, 492] width 1465 height 12
